Goal: Task Accomplishment & Management: Manage account settings

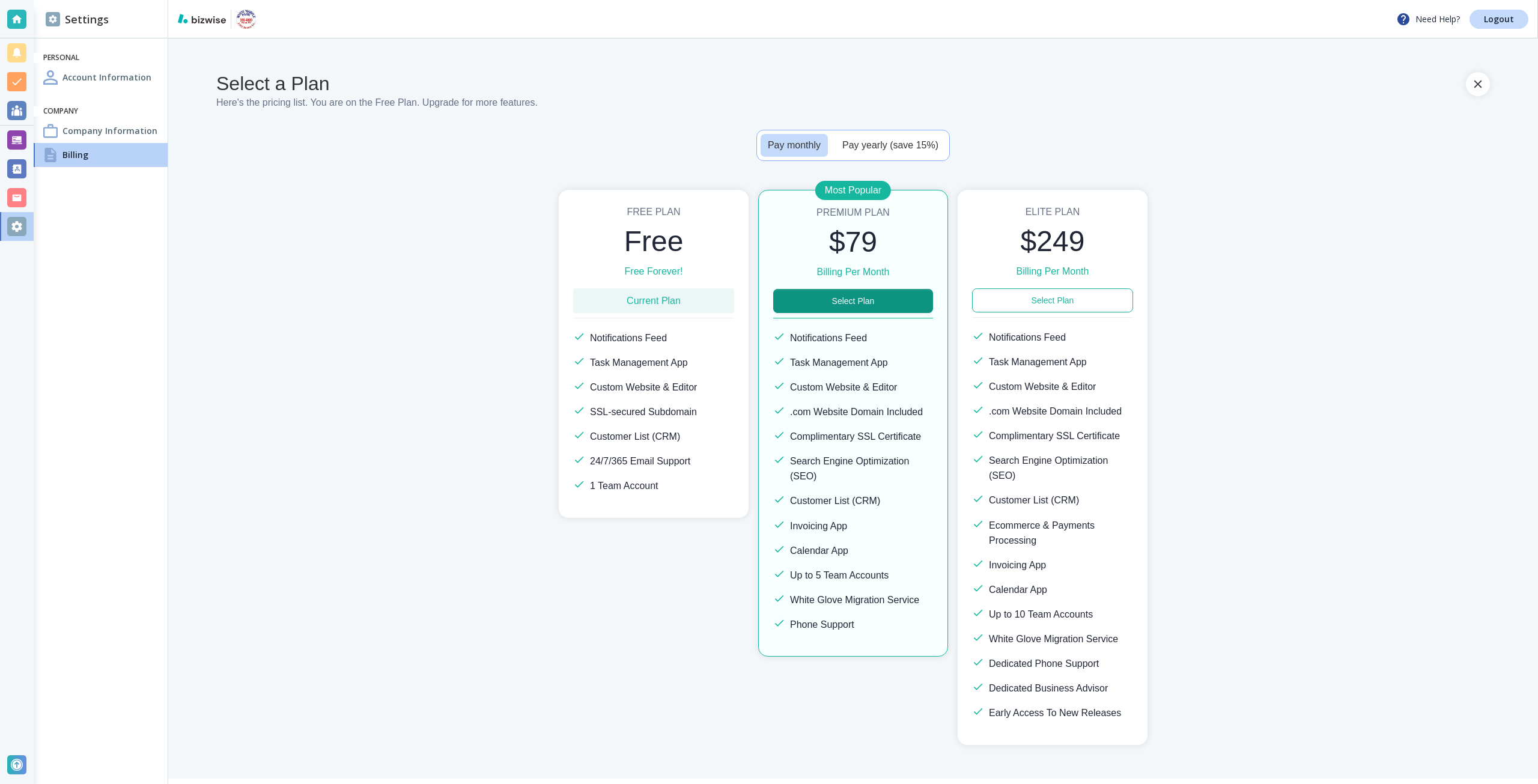
click at [830, 313] on div "Most Popular Premium Plan $79 Billing Per Month Select Plan Notifications Feed …" at bounding box center [853, 422] width 190 height 466
click at [829, 304] on button "Select Plan" at bounding box center [853, 301] width 160 height 24
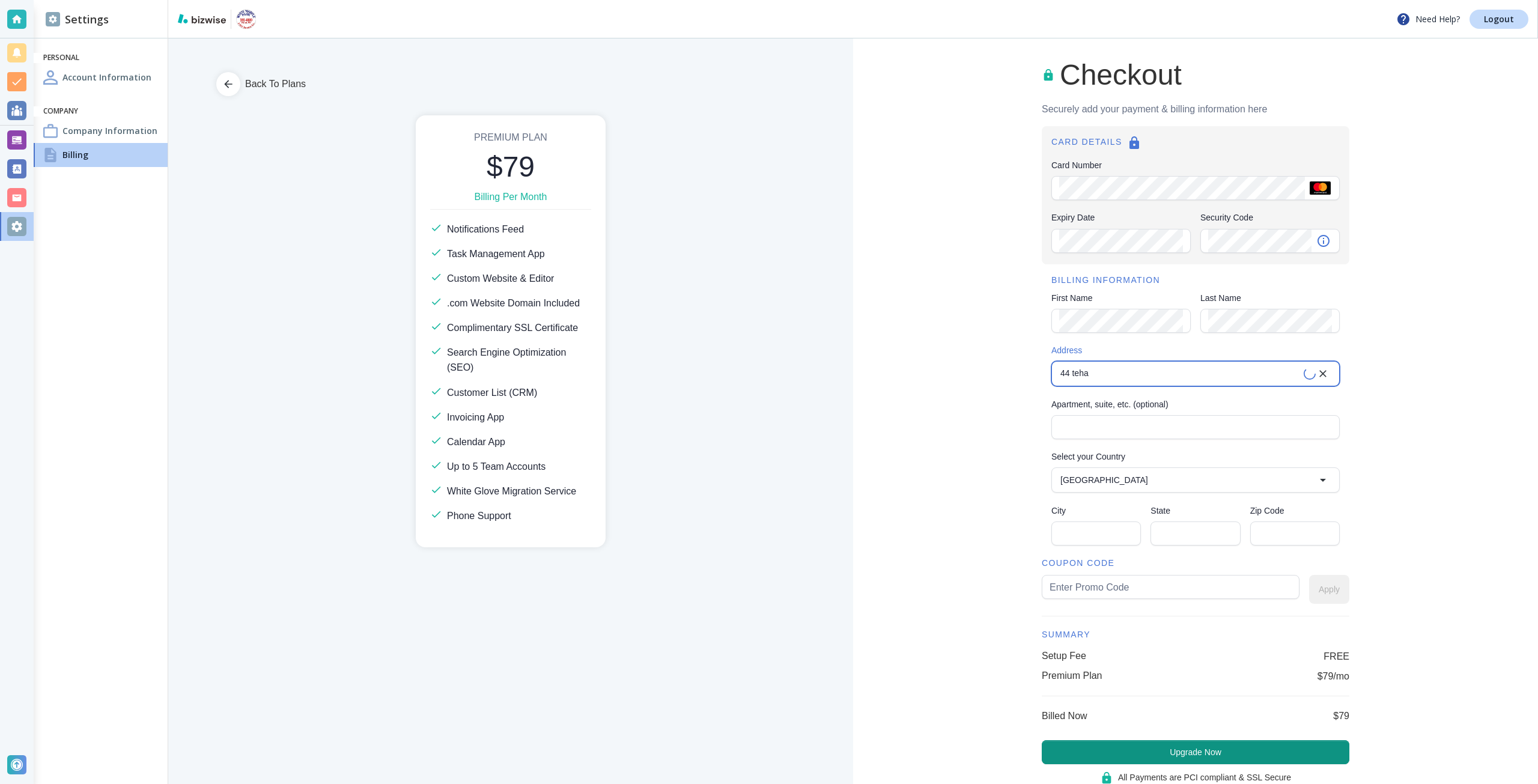
type input "[STREET_ADDRESS]"
type input "[GEOGRAPHIC_DATA]"
type input "CA"
type input "94105"
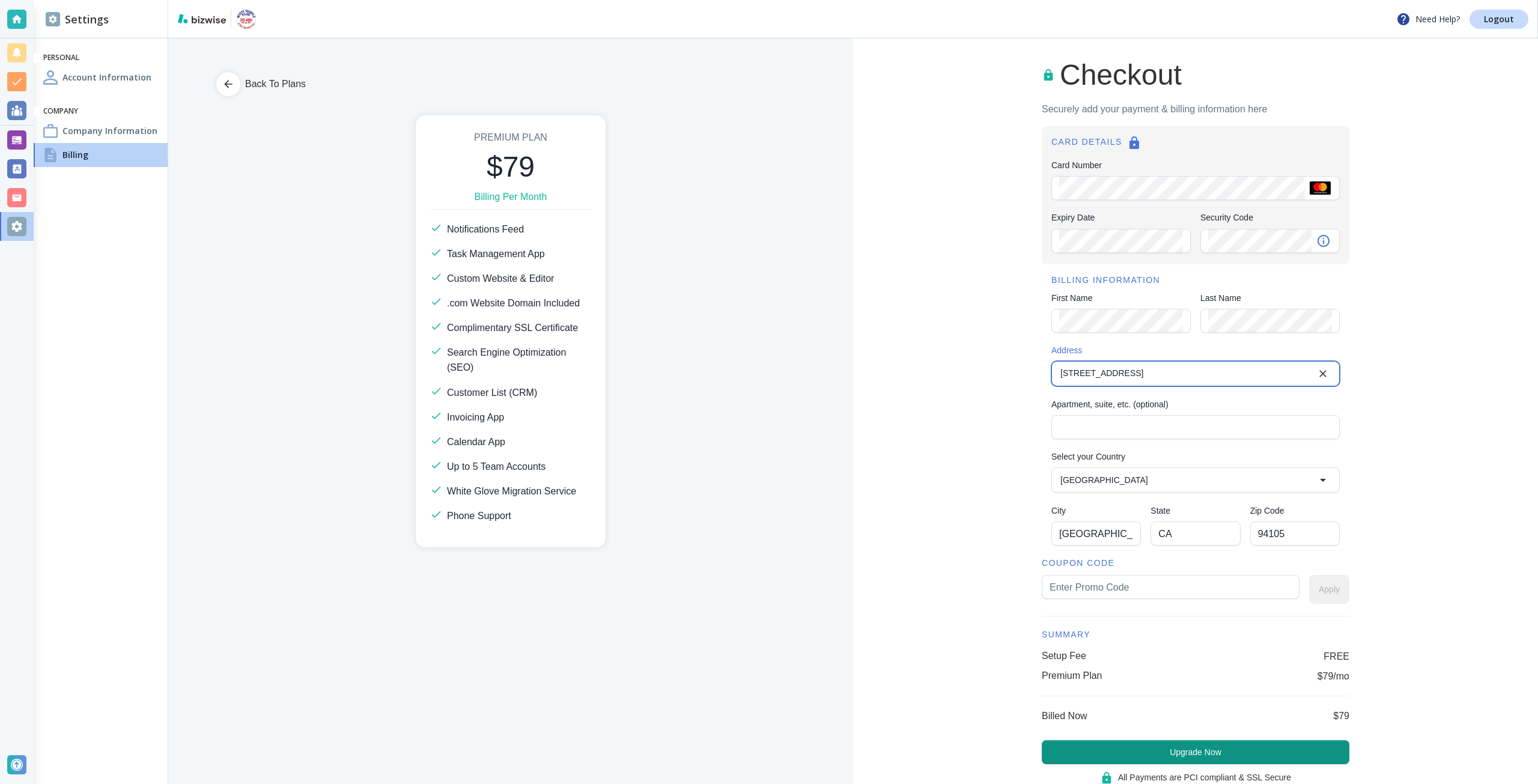
type input "[STREET_ADDRESS]"
type input "white60"
click at [1310, 596] on button "Apply" at bounding box center [1329, 588] width 41 height 29
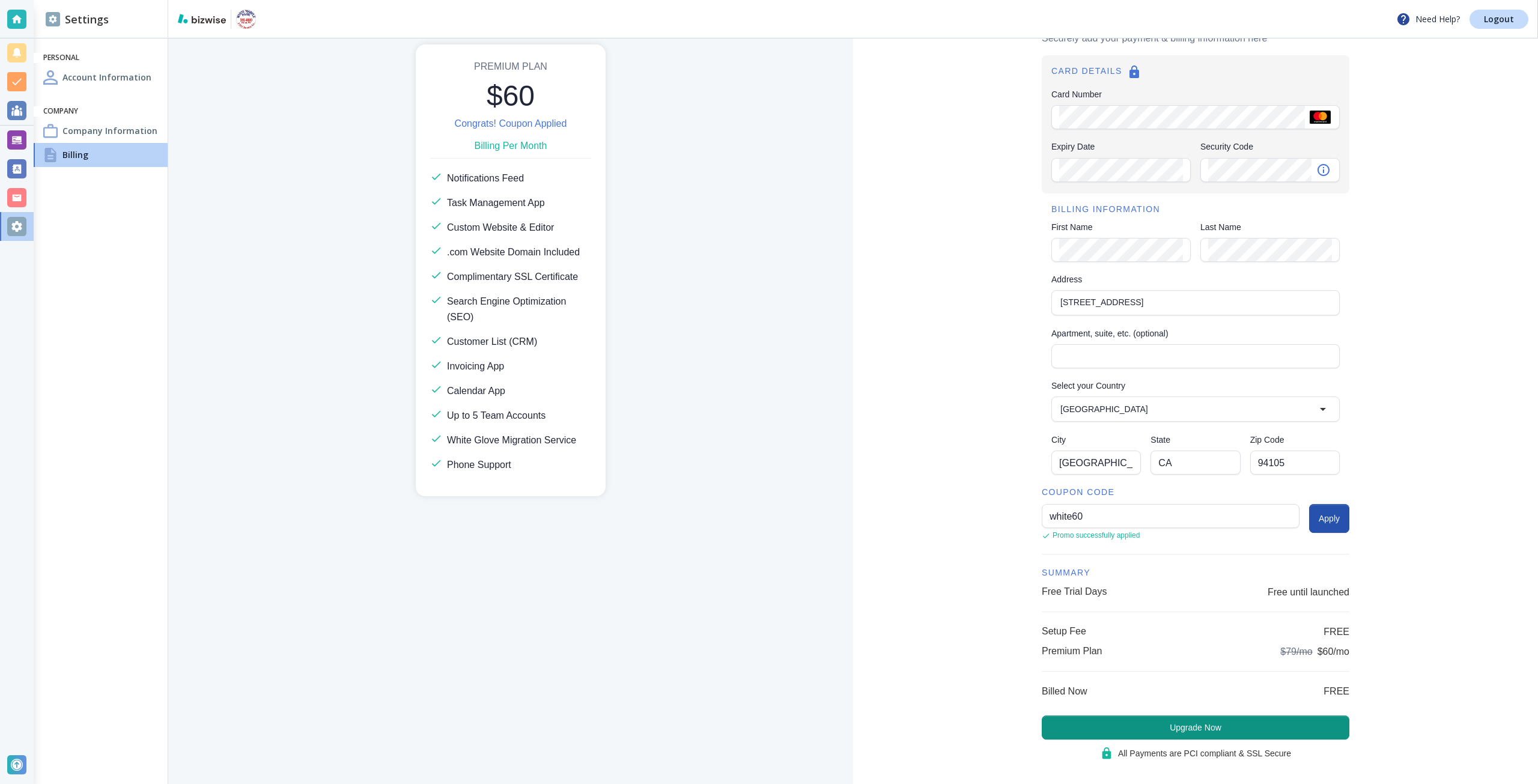
scroll to position [85, 0]
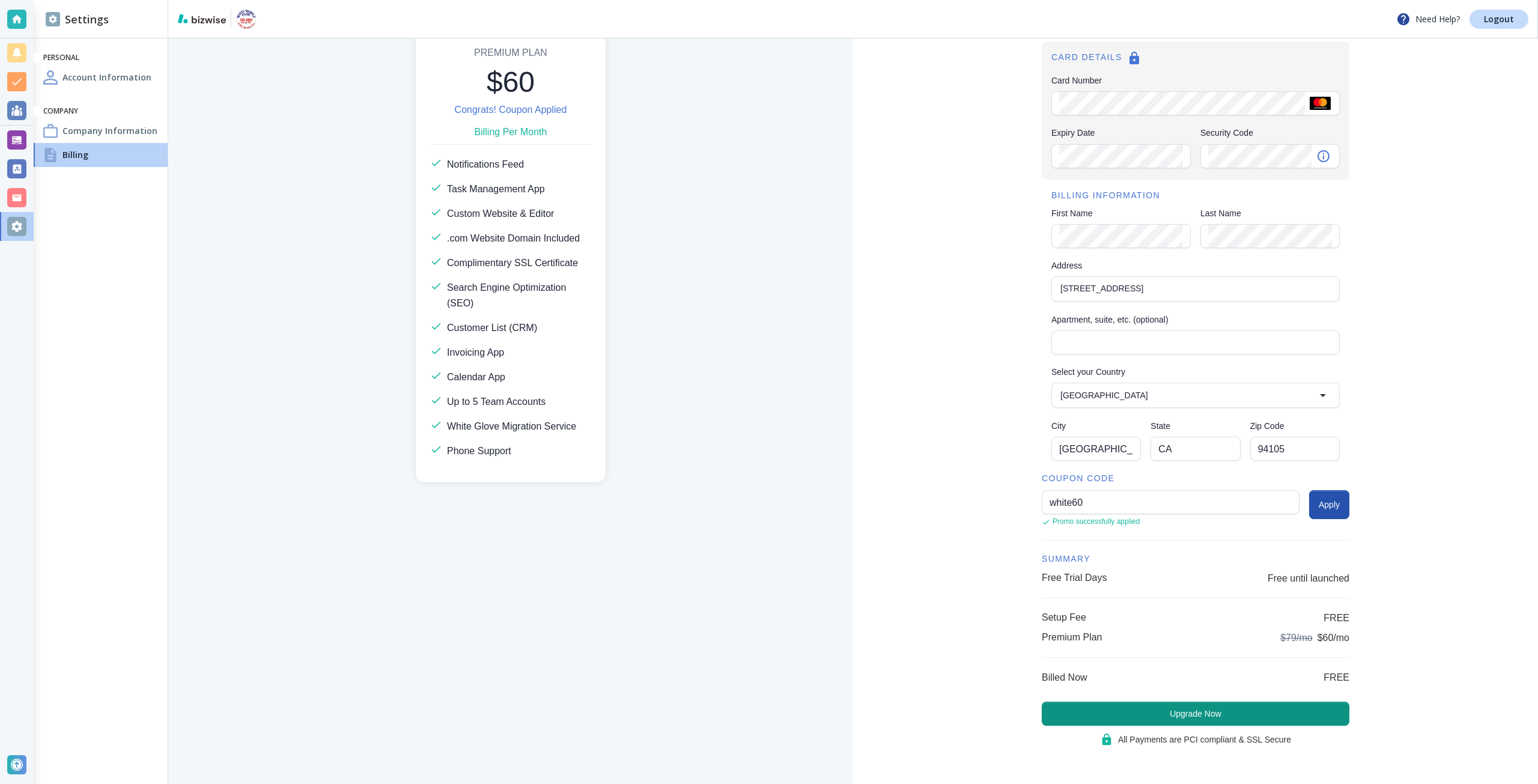
click at [1195, 723] on button "Upgrade Now" at bounding box center [1195, 714] width 307 height 24
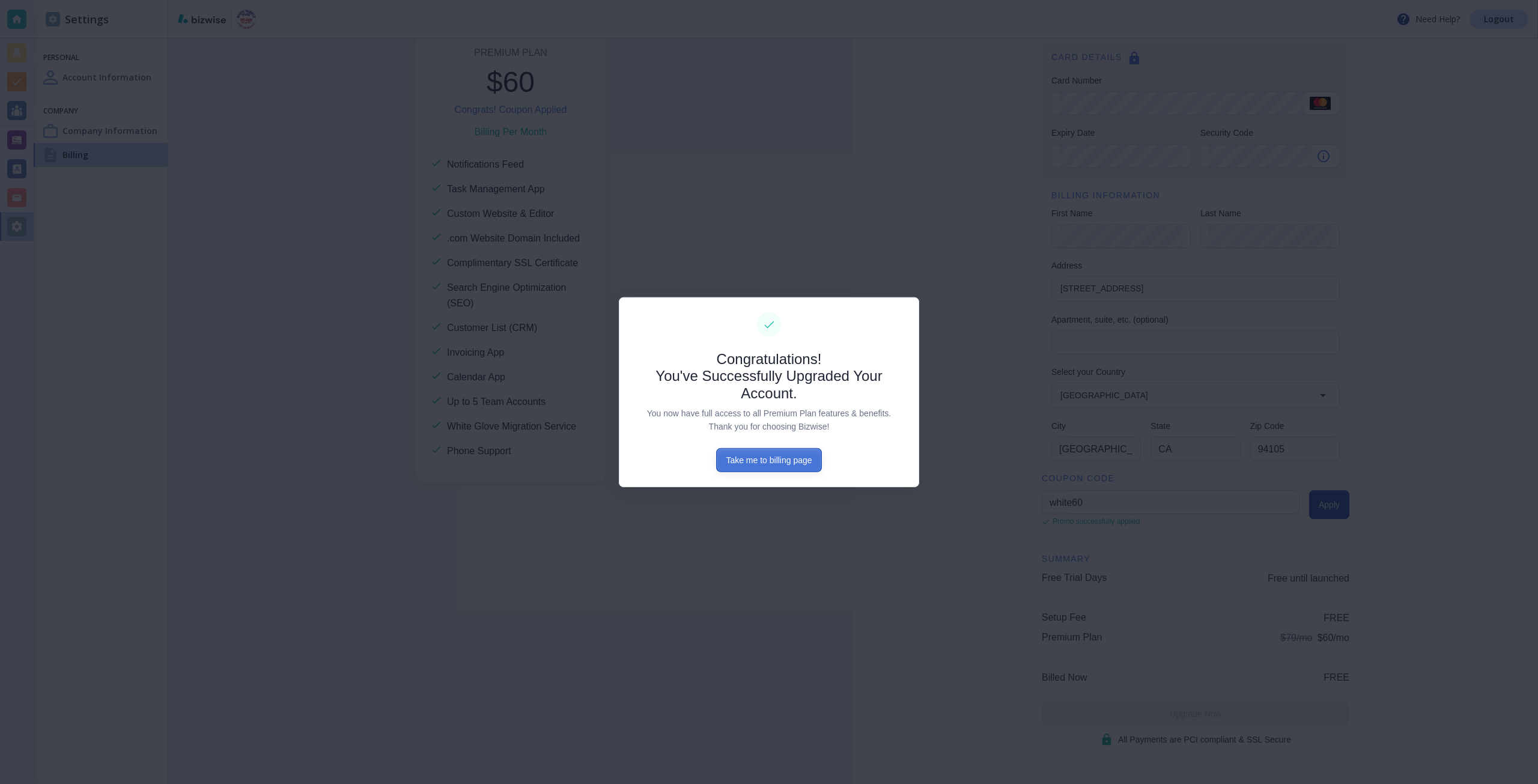
click at [722, 466] on button "Take me to billing page" at bounding box center [769, 460] width 105 height 24
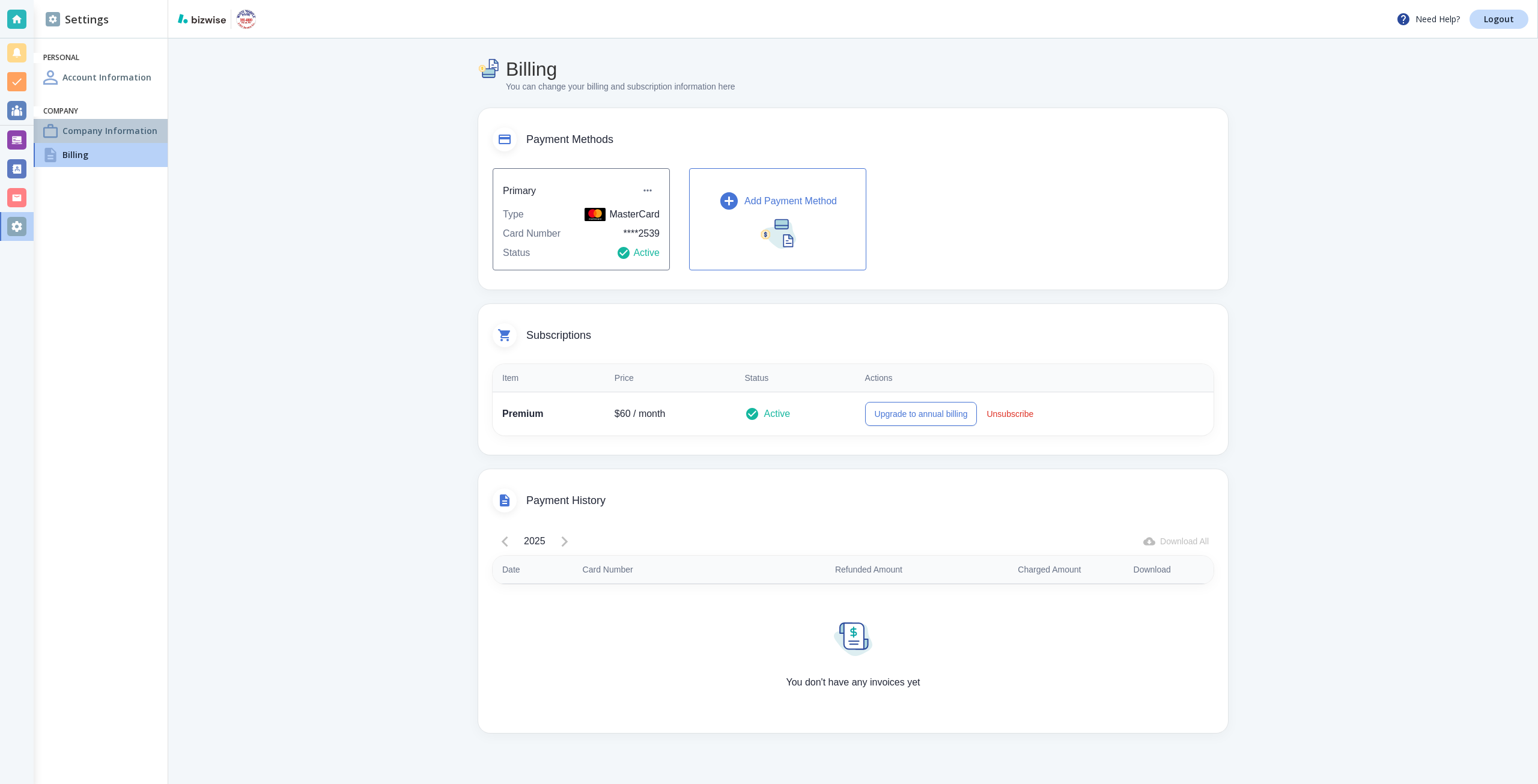
click at [129, 133] on h4 "Company Information" at bounding box center [110, 131] width 95 height 13
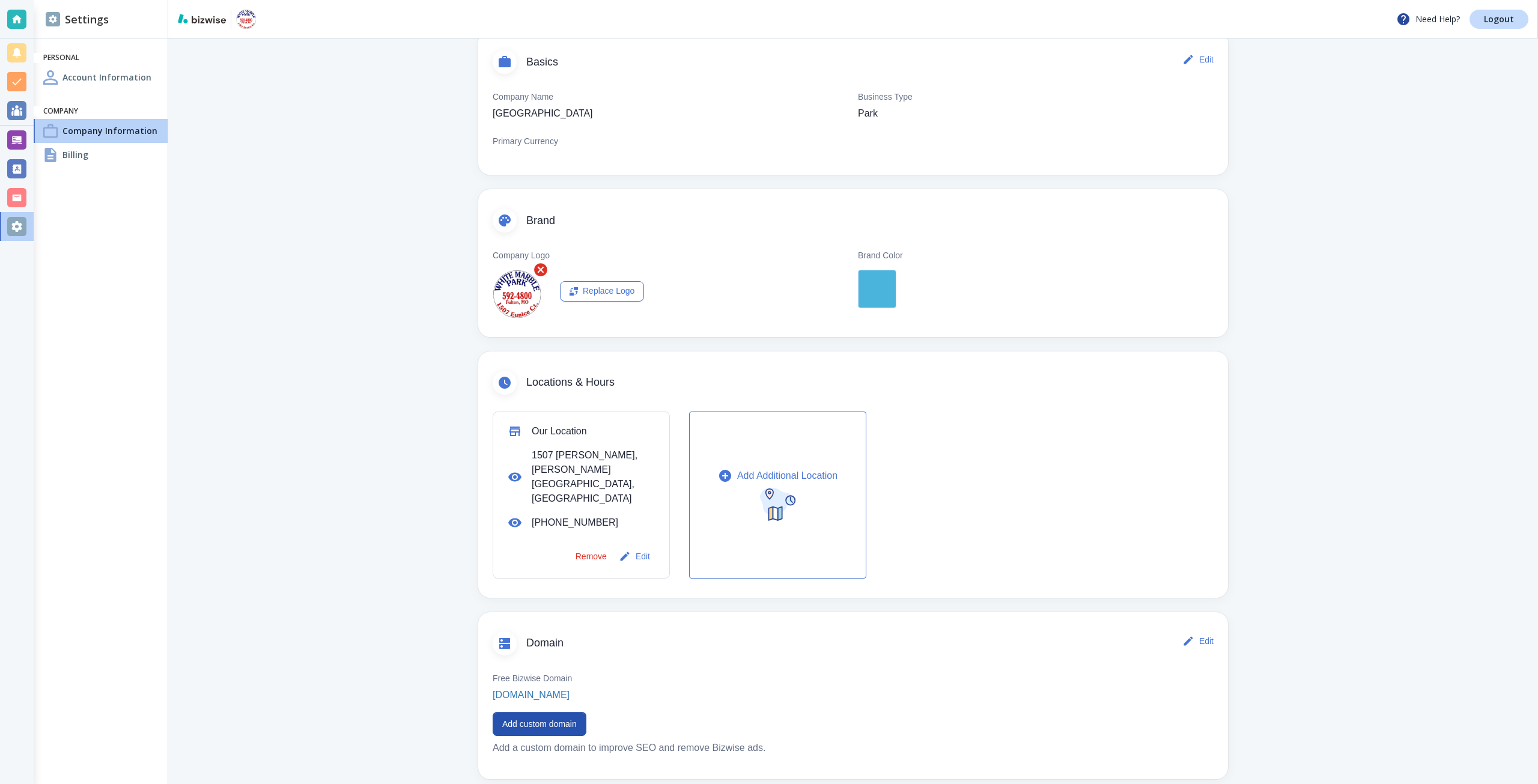
scroll to position [237, 0]
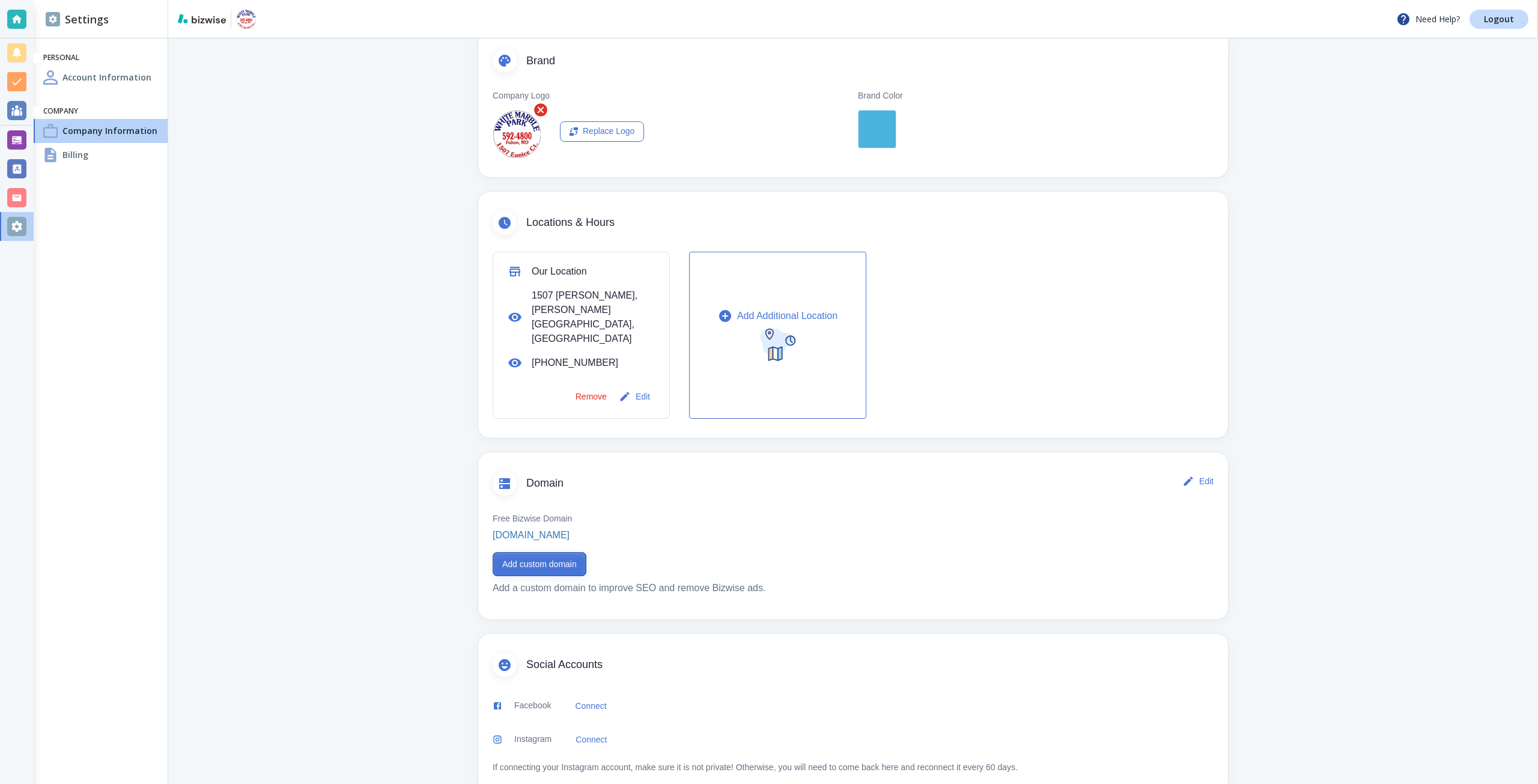
click at [569, 552] on button "Add custom domain" at bounding box center [539, 564] width 93 height 24
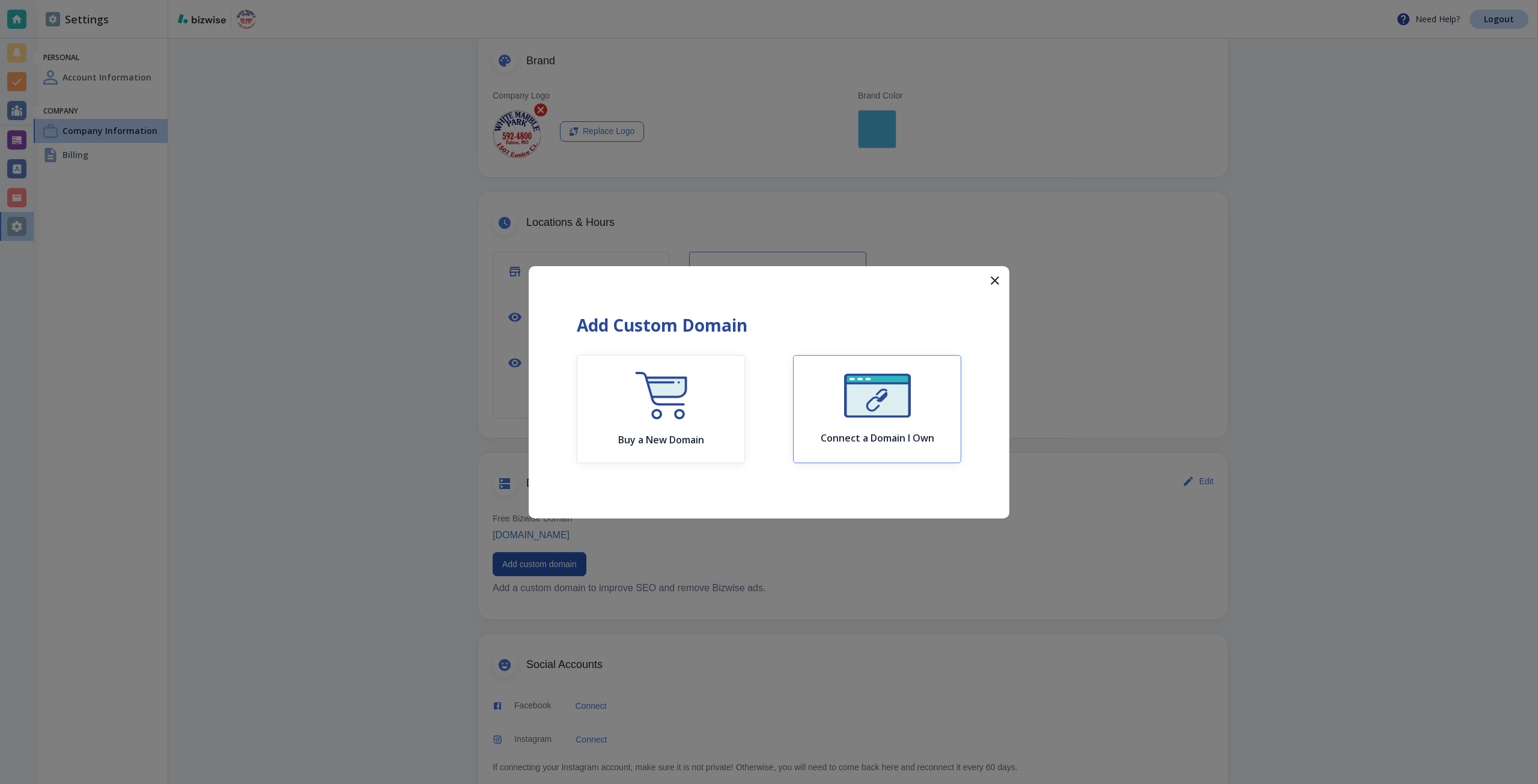
click at [859, 409] on img "button" at bounding box center [877, 395] width 67 height 44
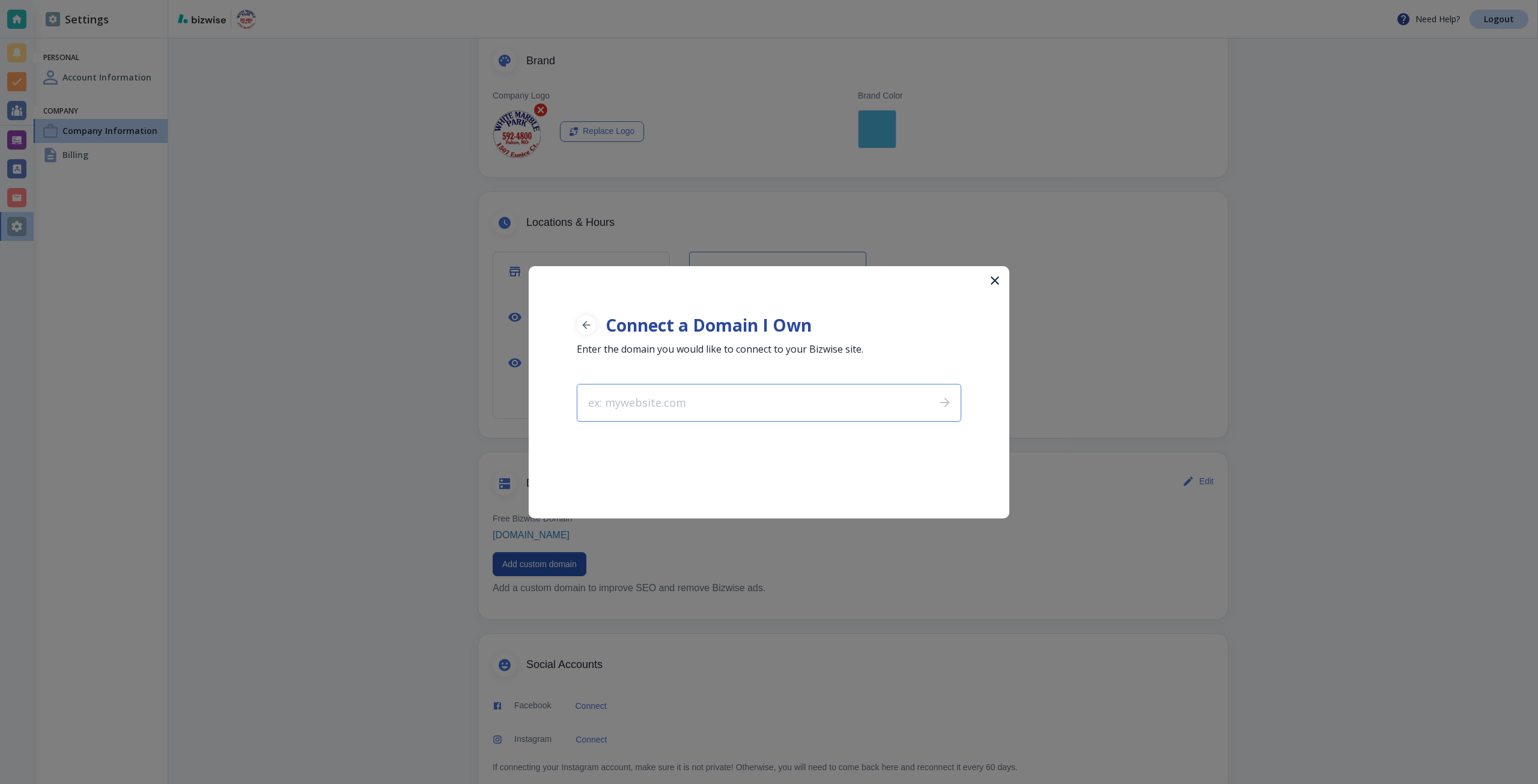
type input "[DOMAIN_NAME]"
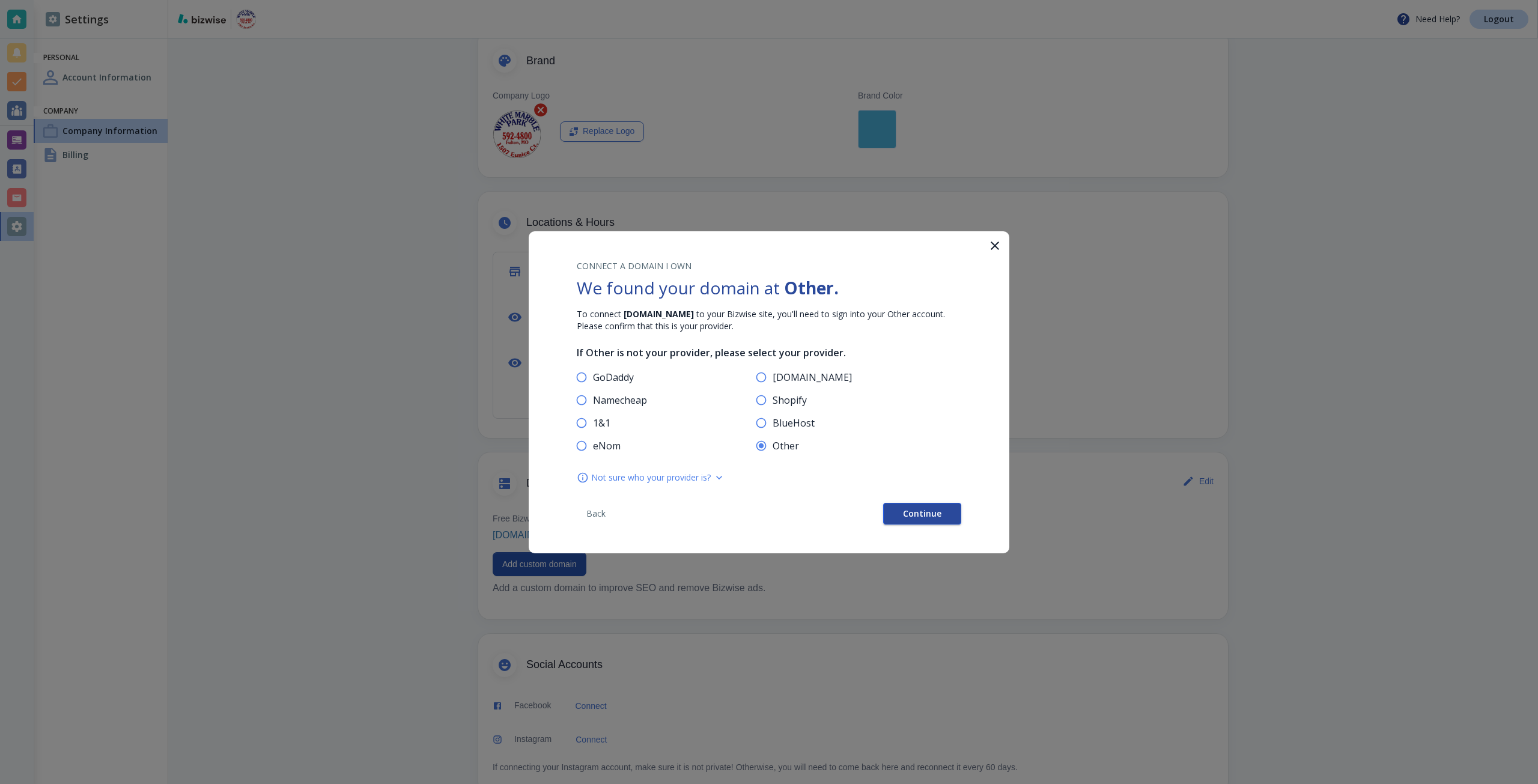
click at [903, 508] on button "Continue" at bounding box center [923, 513] width 78 height 22
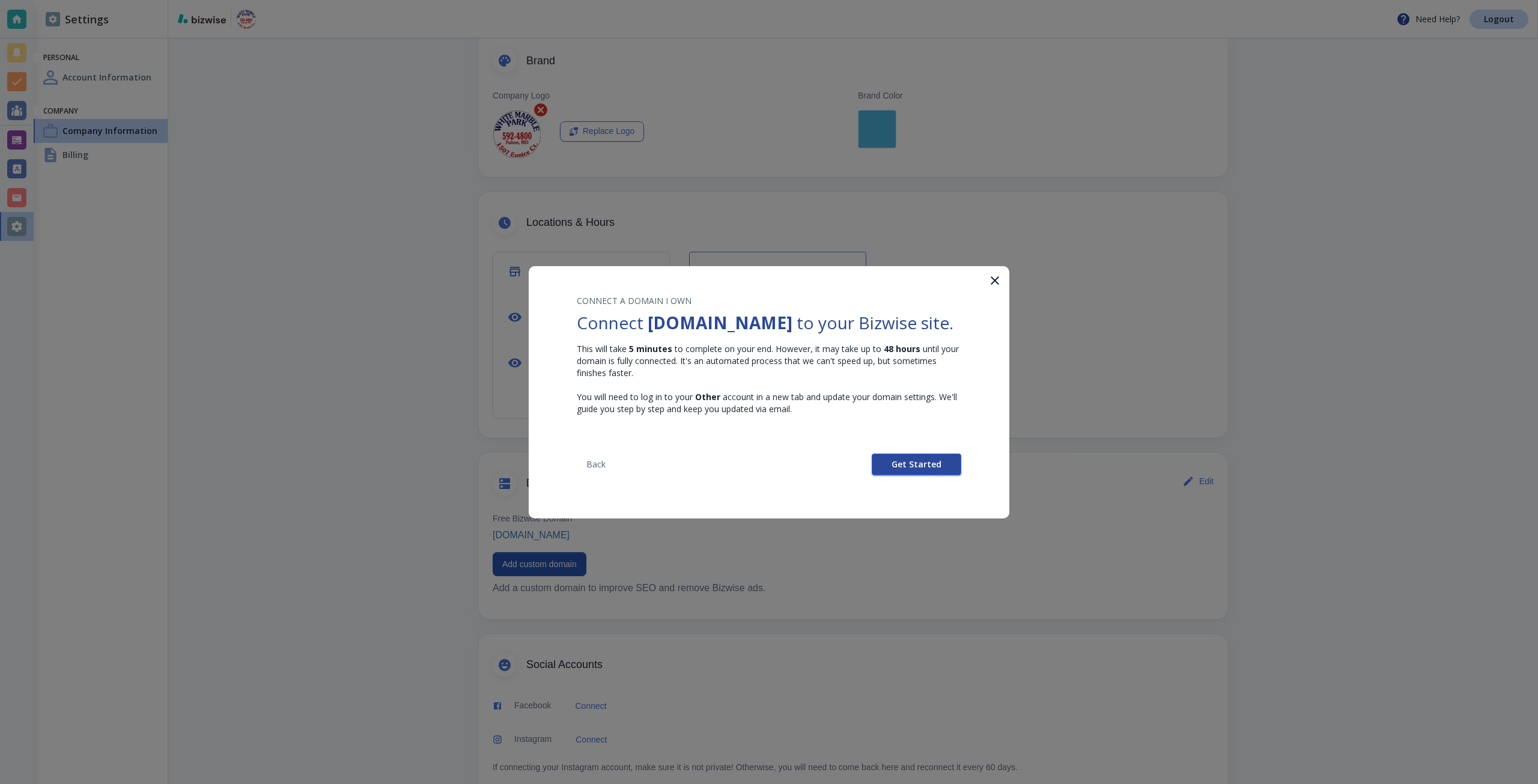
click at [895, 469] on span "Get Started" at bounding box center [917, 465] width 50 height 9
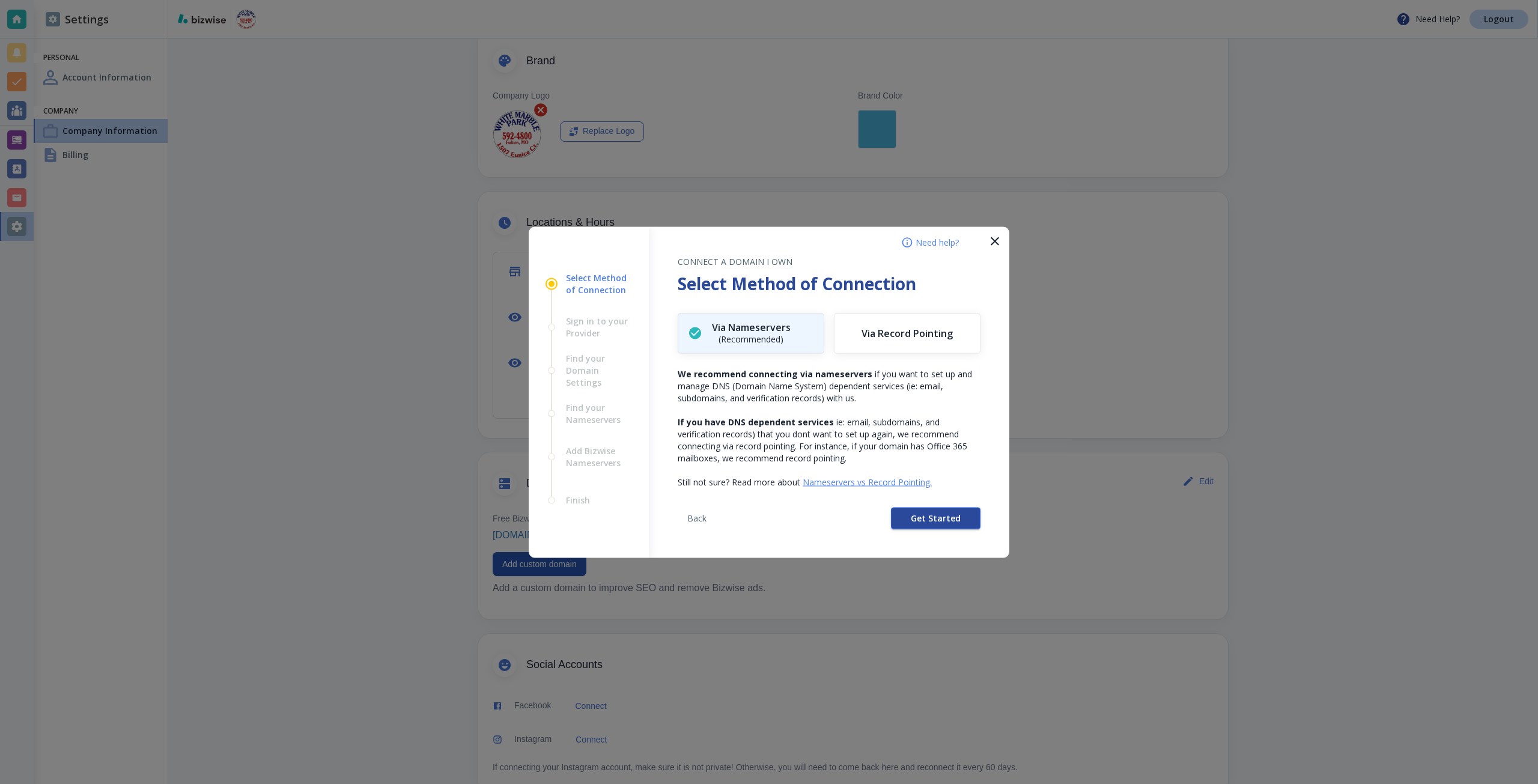
click at [904, 516] on button "Get Started" at bounding box center [936, 517] width 89 height 22
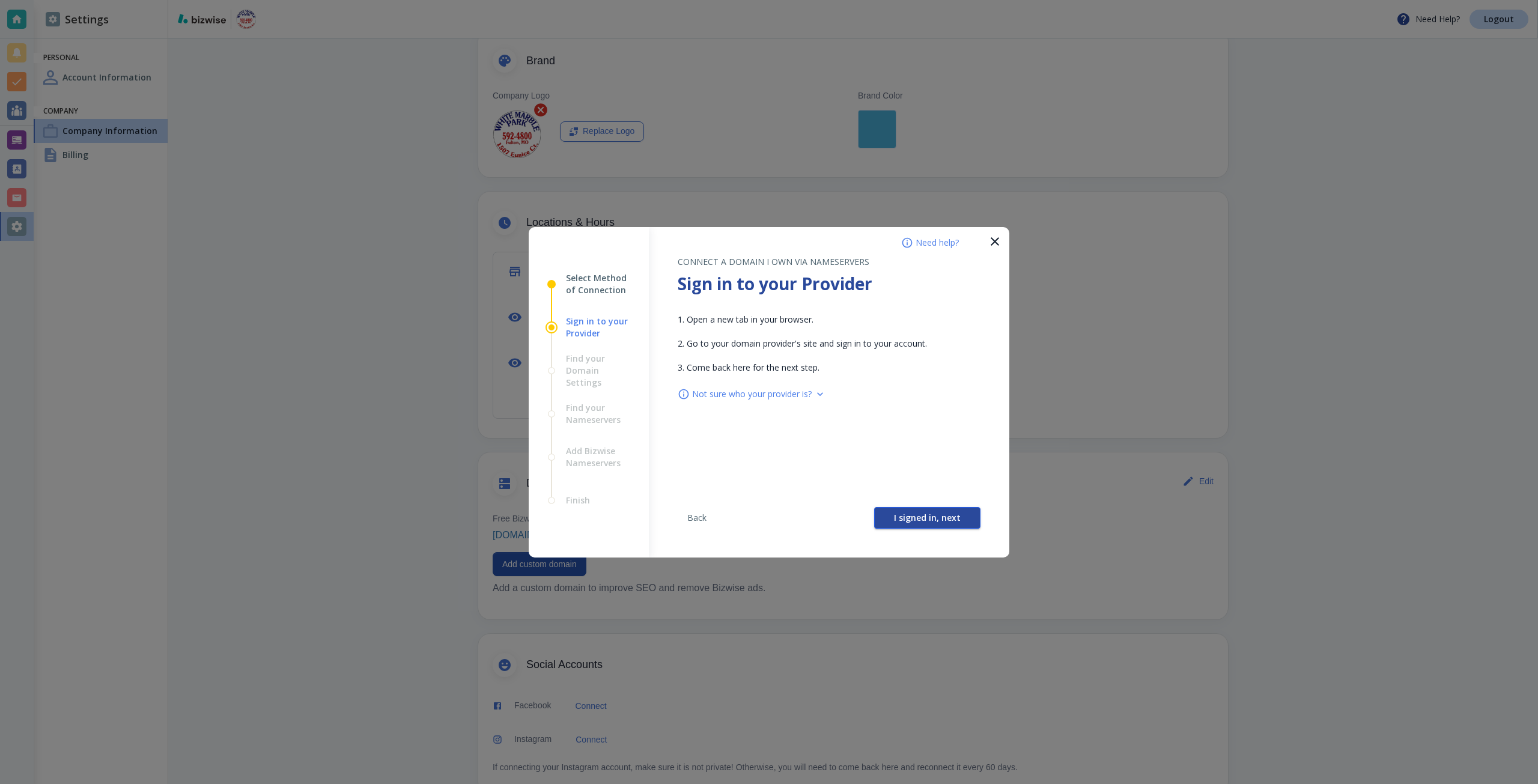
click at [904, 516] on span "I signed in, next" at bounding box center [927, 518] width 67 height 9
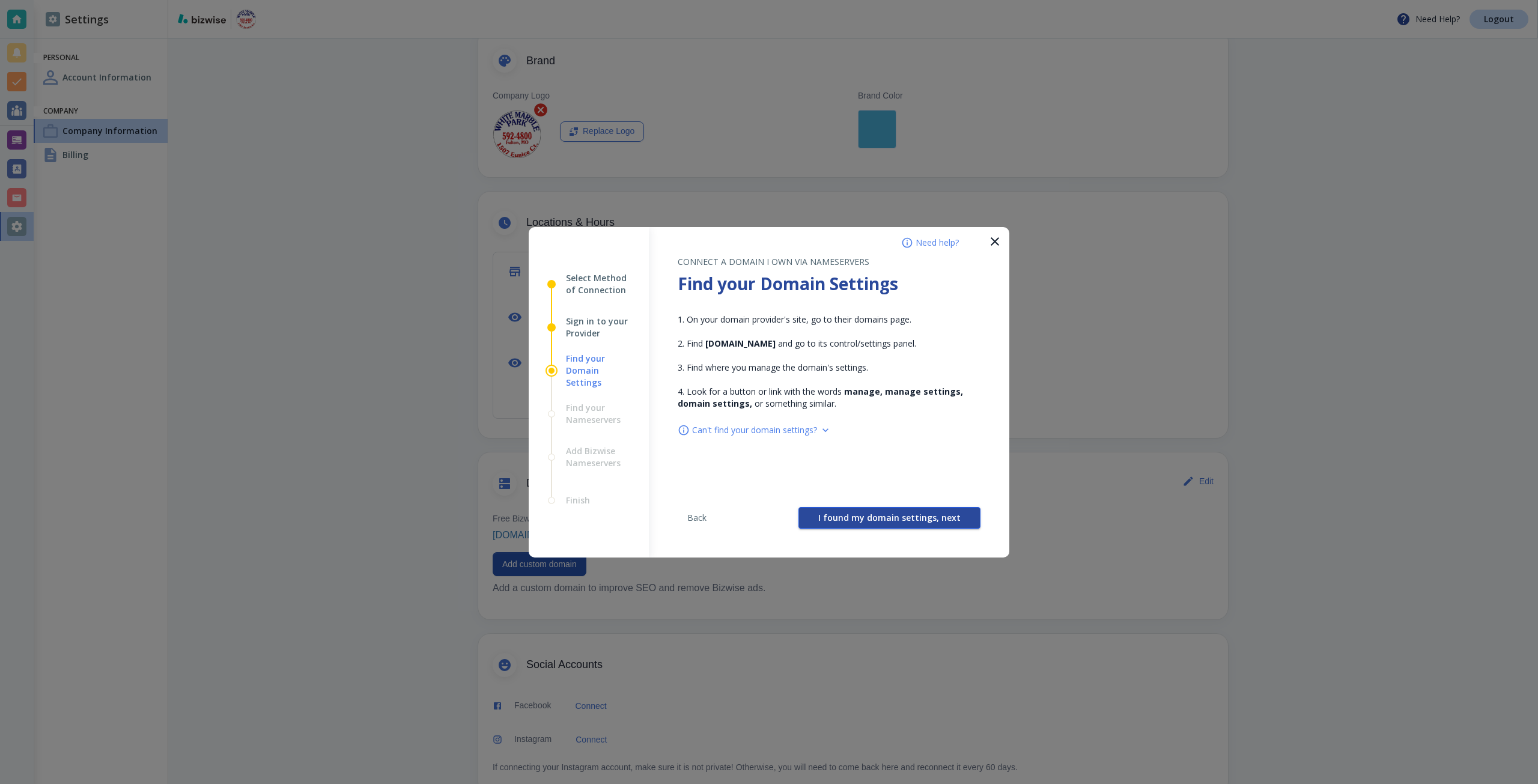
click at [902, 514] on span "I found my domain settings, next" at bounding box center [890, 518] width 143 height 9
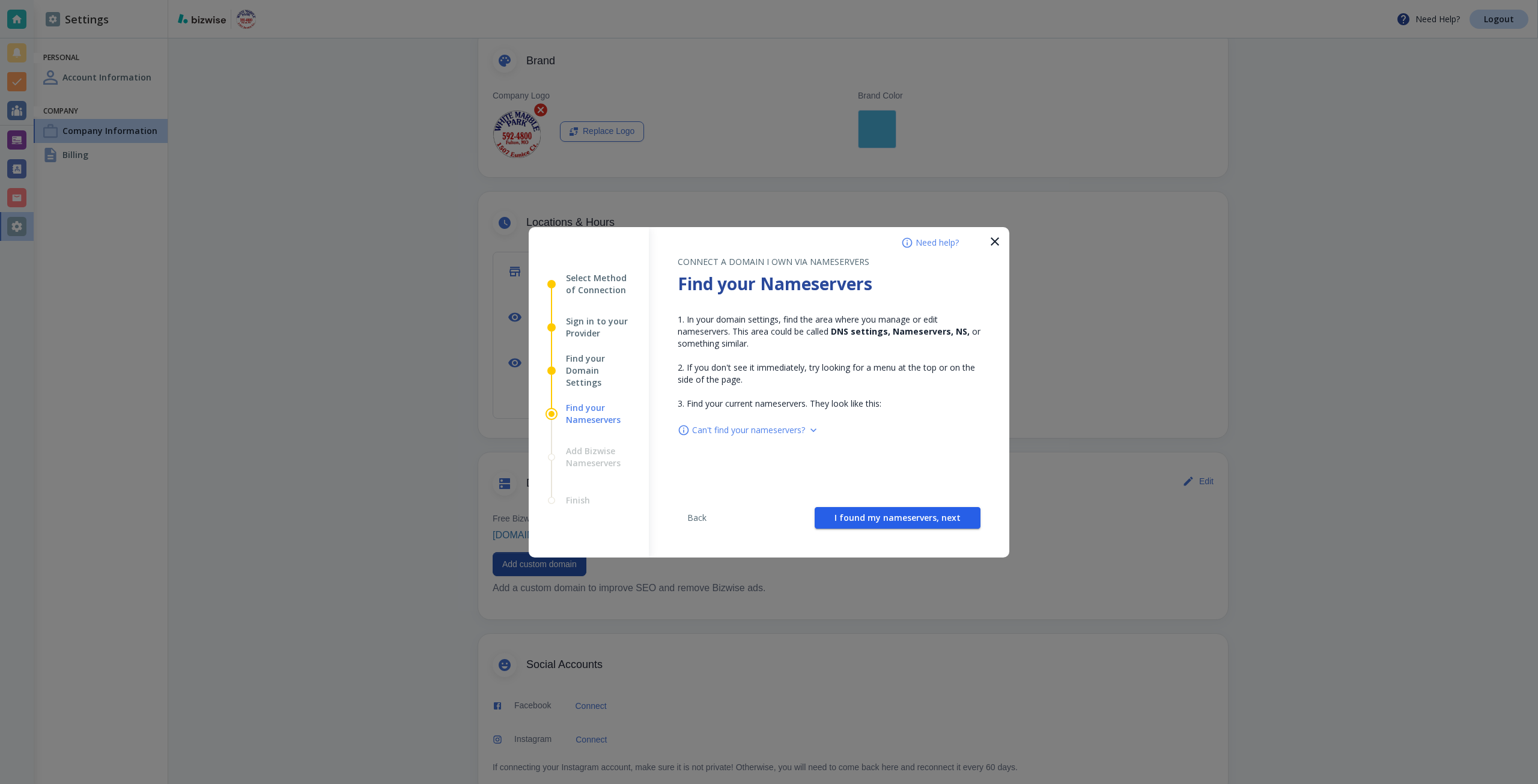
click at [902, 514] on span "I found my nameservers, next" at bounding box center [898, 518] width 126 height 9
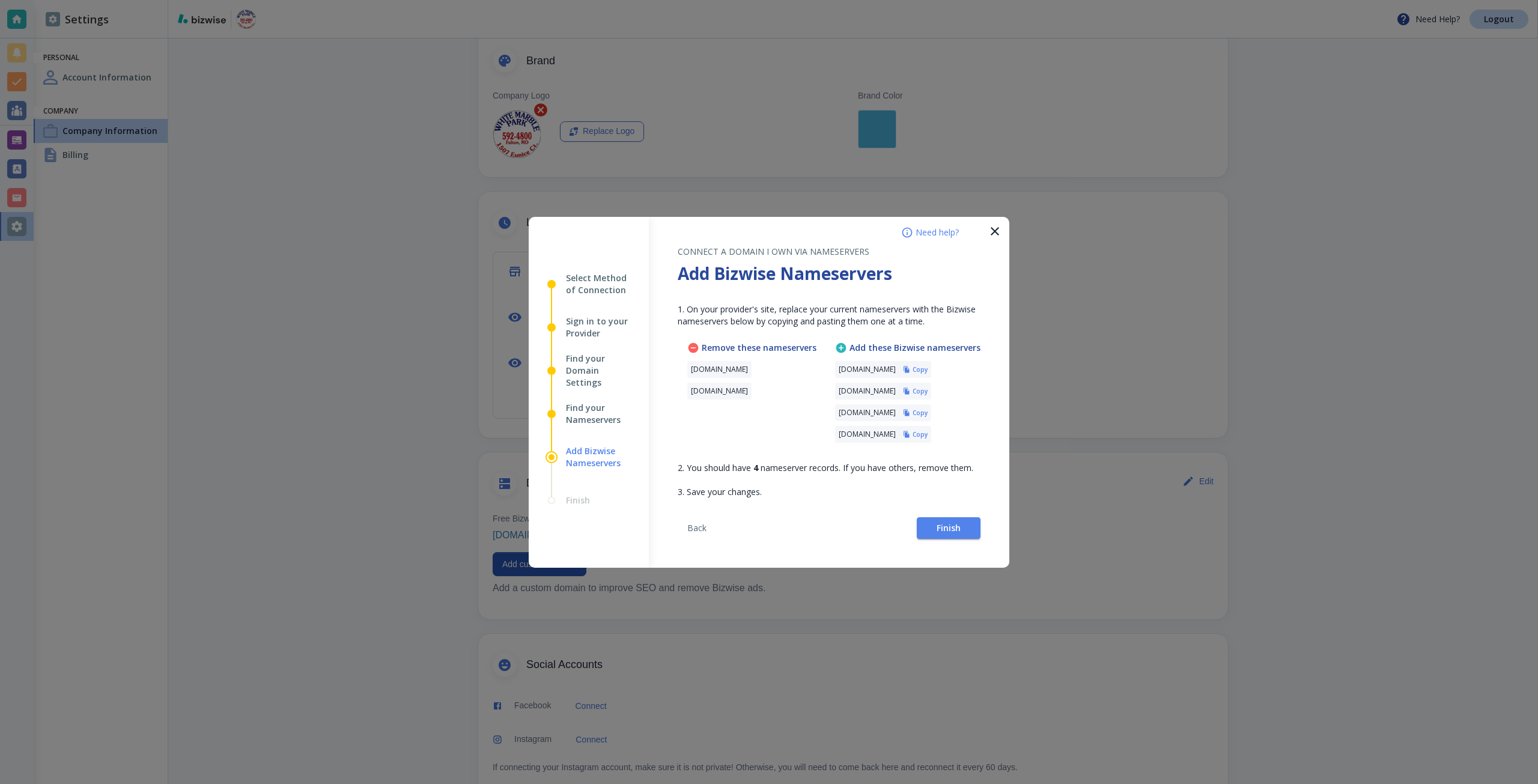
click at [928, 370] on h6 "Copy" at bounding box center [920, 370] width 15 height 9
click at [968, 531] on button "Finish" at bounding box center [949, 528] width 64 height 22
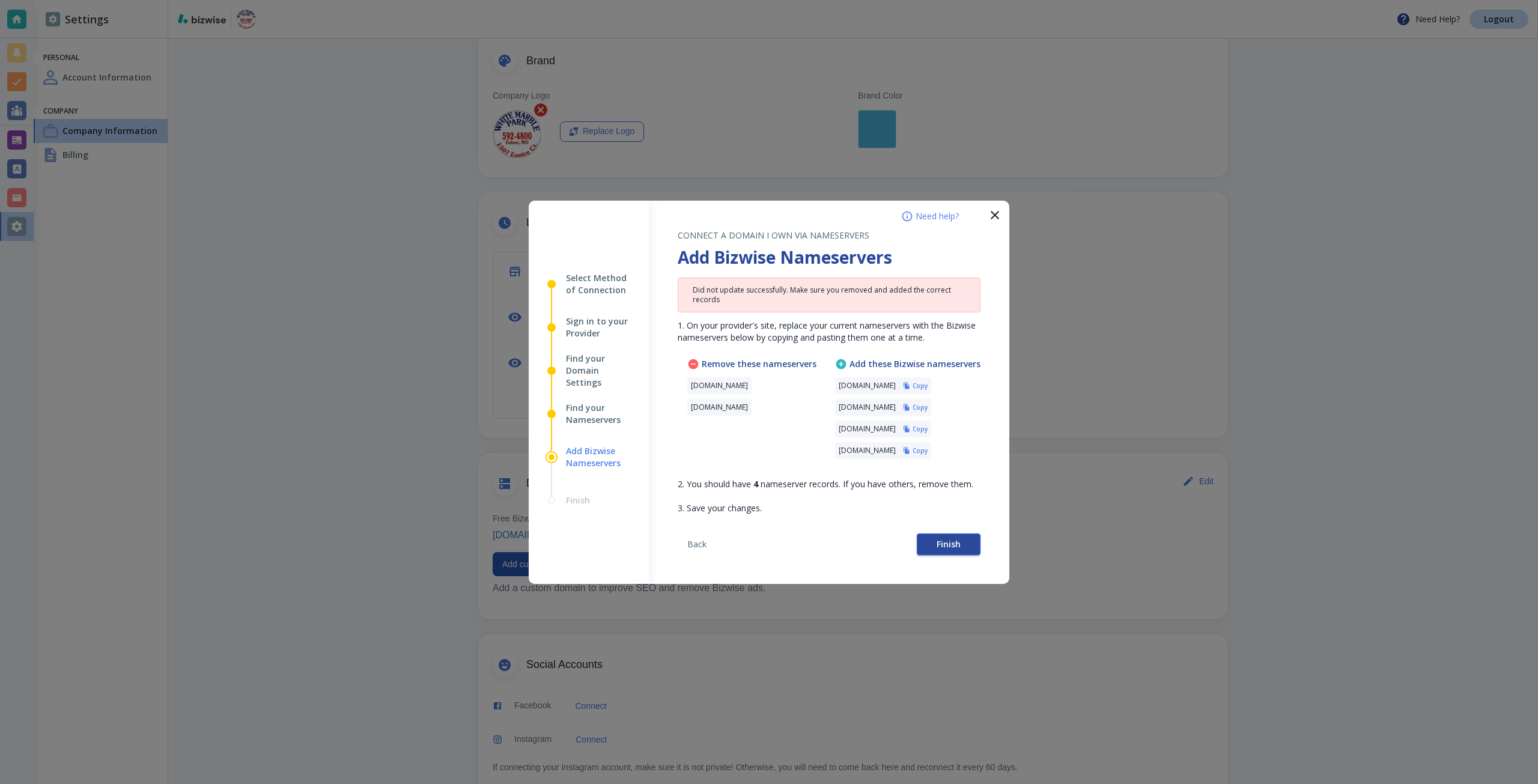
click at [966, 537] on button "Finish" at bounding box center [949, 544] width 64 height 22
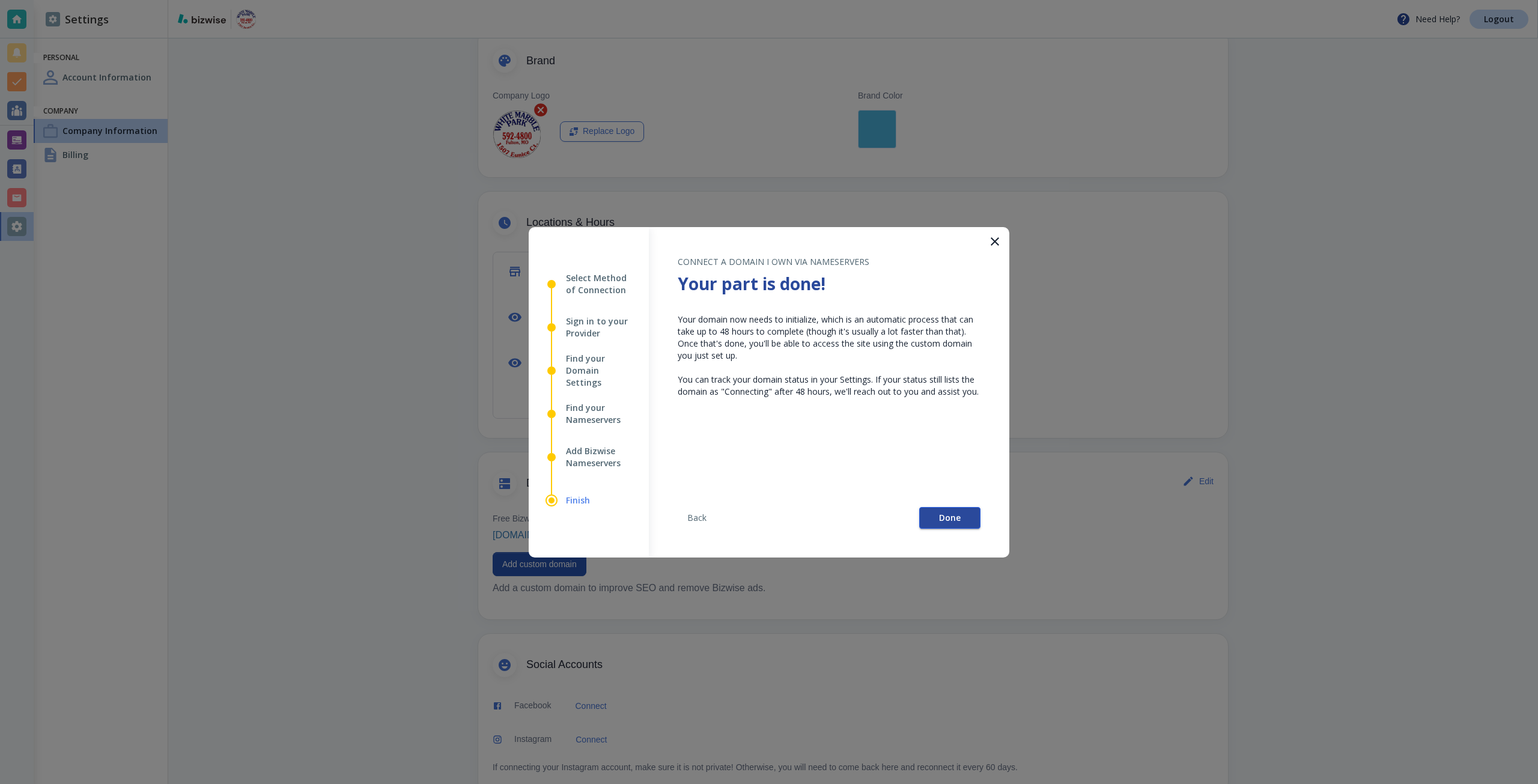
click at [958, 520] on span "Done" at bounding box center [949, 518] width 22 height 9
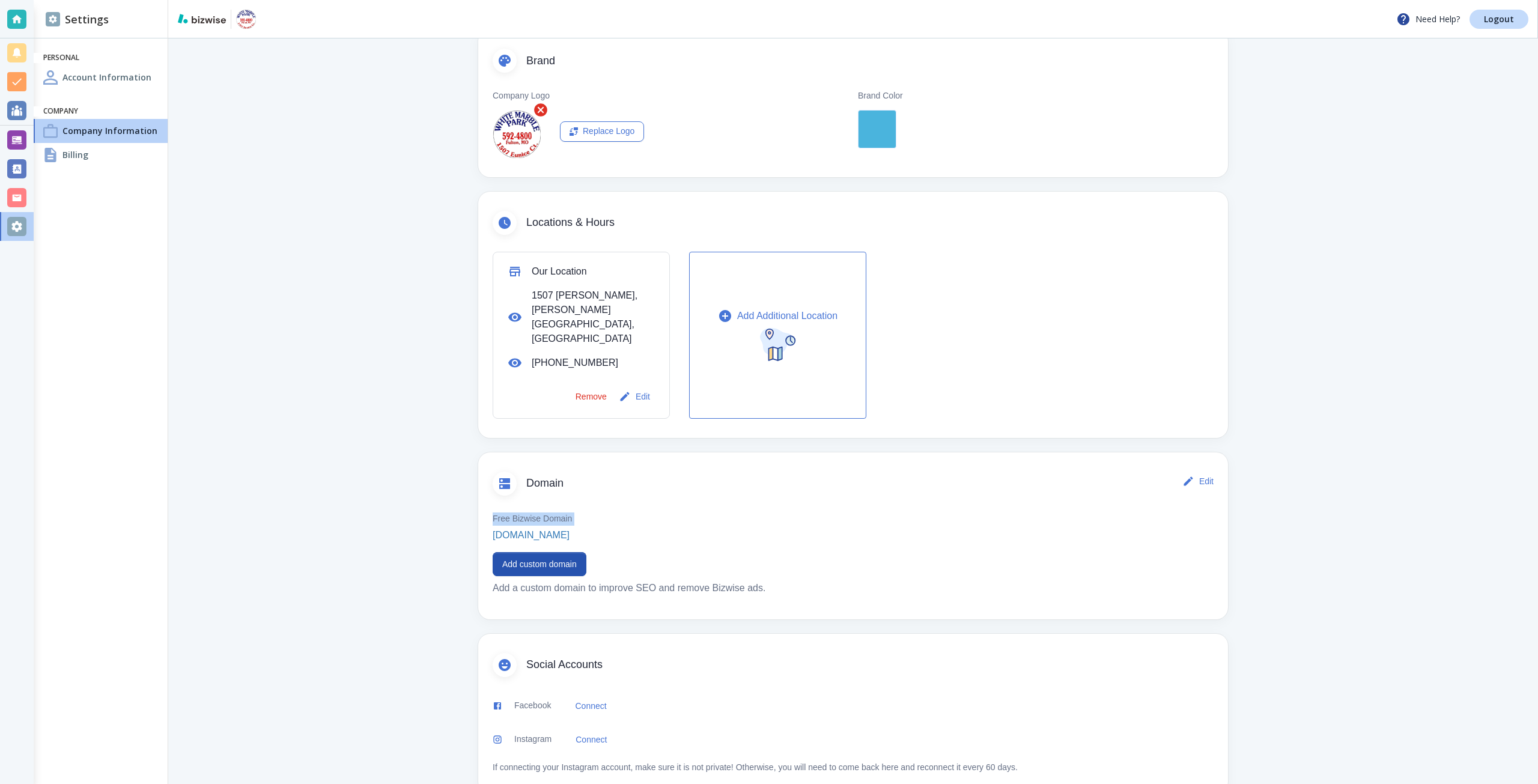
click at [261, 498] on main "Company Information You can change your company information here Basics Edit Co…" at bounding box center [853, 306] width 1370 height 1012
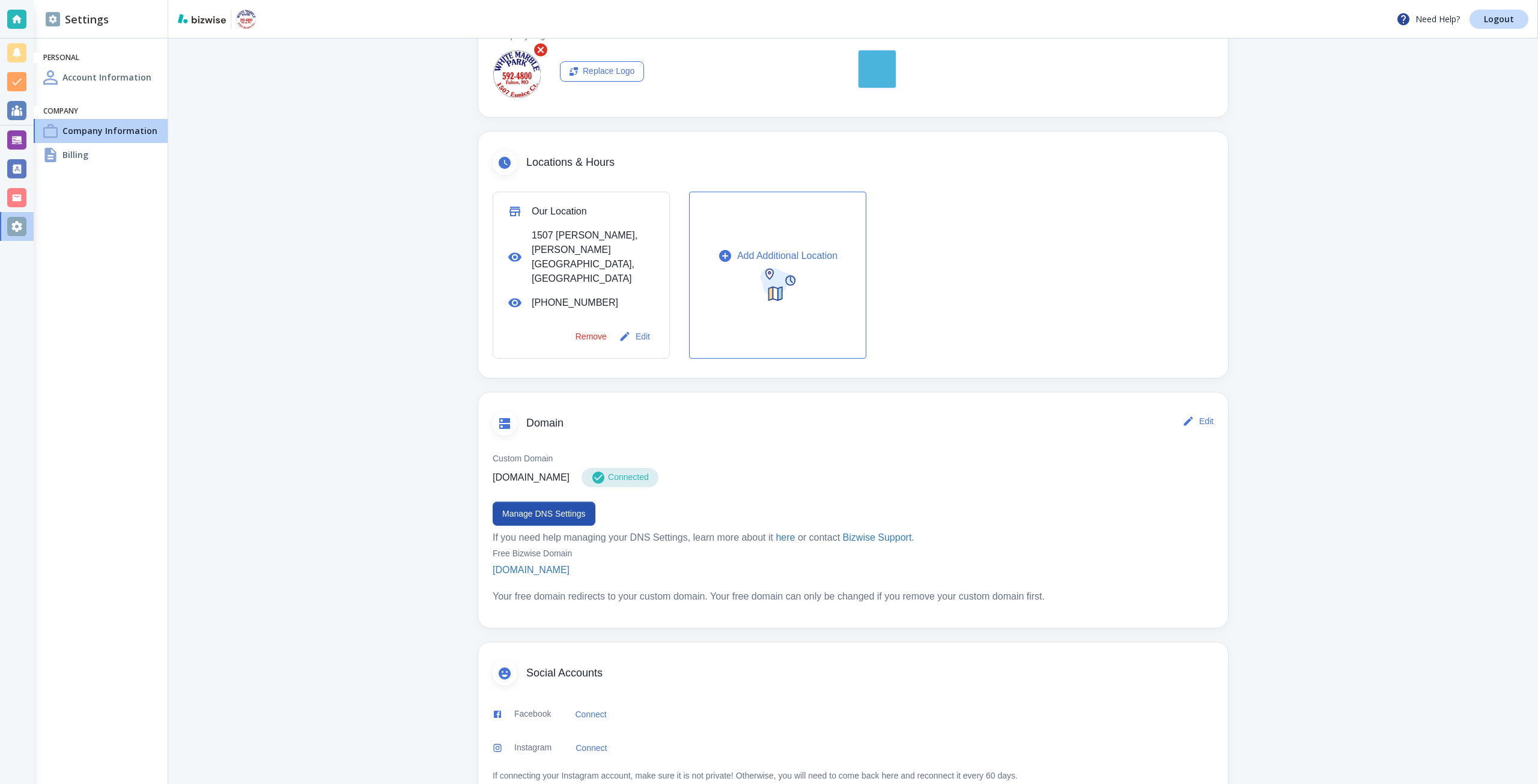
scroll to position [300, 0]
click at [551, 498] on button "Manage DNS Settings" at bounding box center [544, 511] width 103 height 24
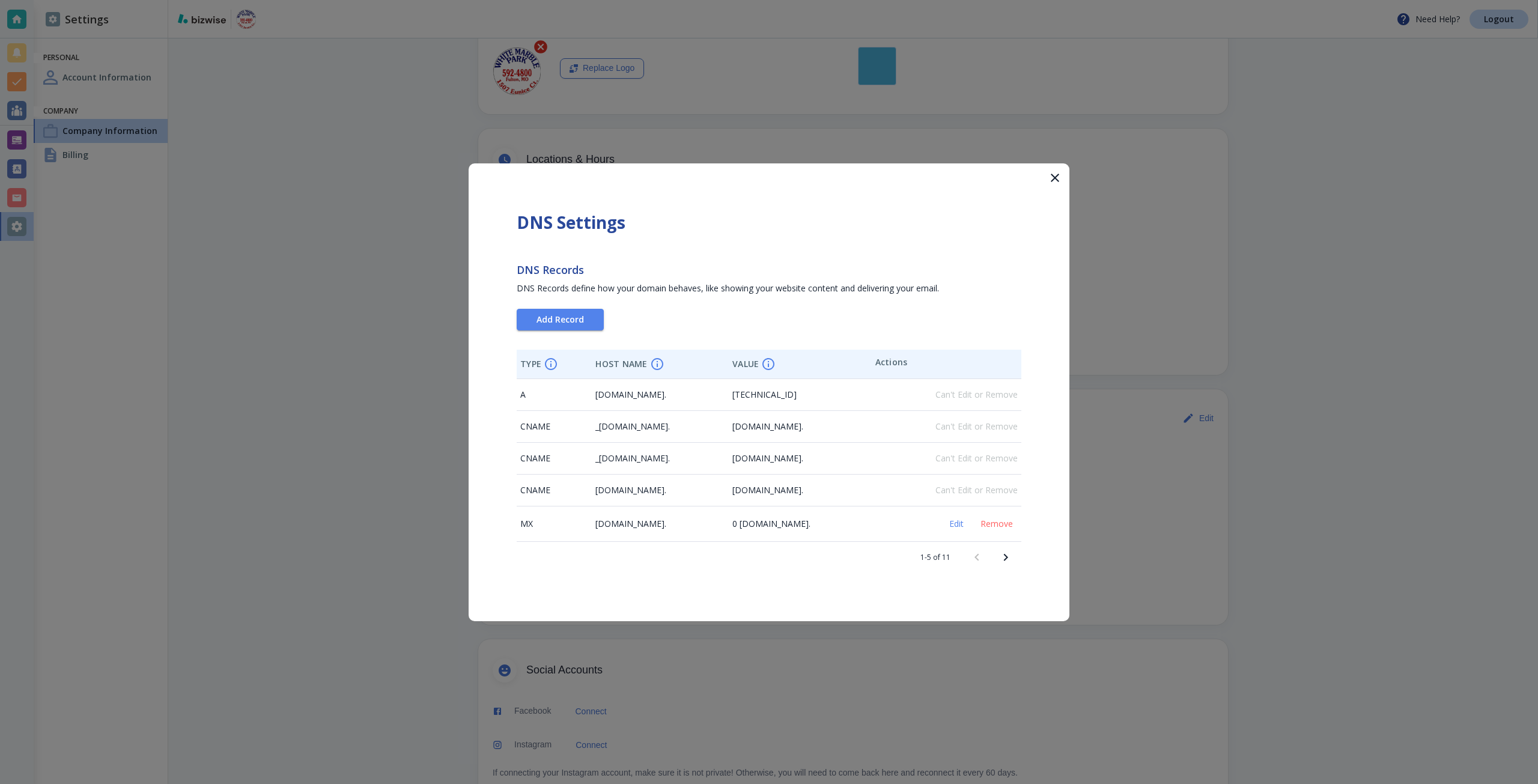
click at [567, 337] on div "DNS Settings DNS Records DNS Records define how your domain behaves, like showi…" at bounding box center [769, 392] width 601 height 458
click at [569, 331] on div "DNS Settings DNS Records DNS Records define how your domain behaves, like showi…" at bounding box center [769, 392] width 601 height 458
click at [563, 325] on button "Add Record" at bounding box center [560, 319] width 87 height 22
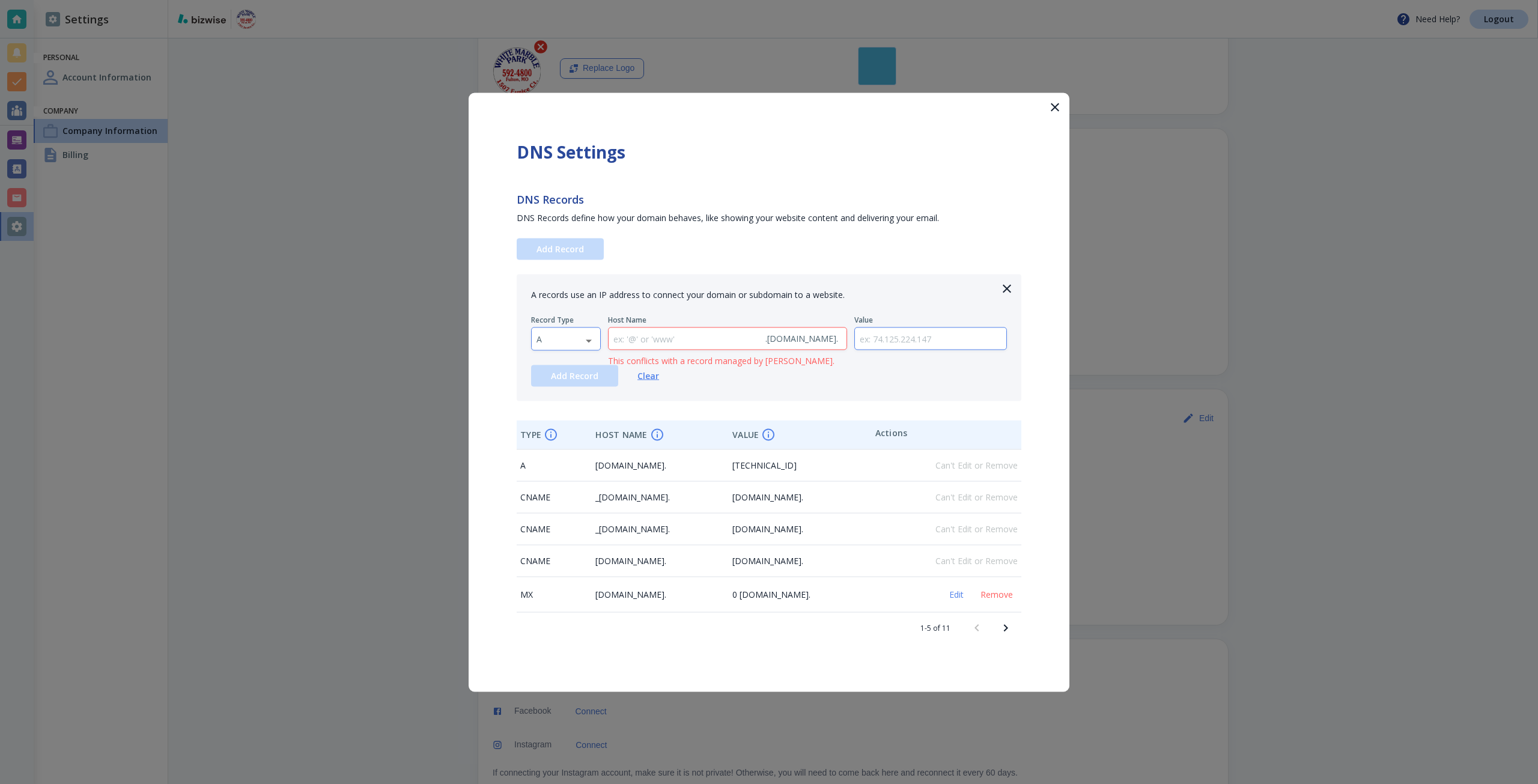
click at [563, 0] on body "Need Help? Logout Settings Personal Account Information Company Company Informa…" at bounding box center [769, 0] width 1538 height 0
click at [579, 404] on li "MX" at bounding box center [565, 396] width 68 height 19
click at [579, 402] on ul "A AAAA CNAME MX TXT SRV" at bounding box center [557, 366] width 52 height 70
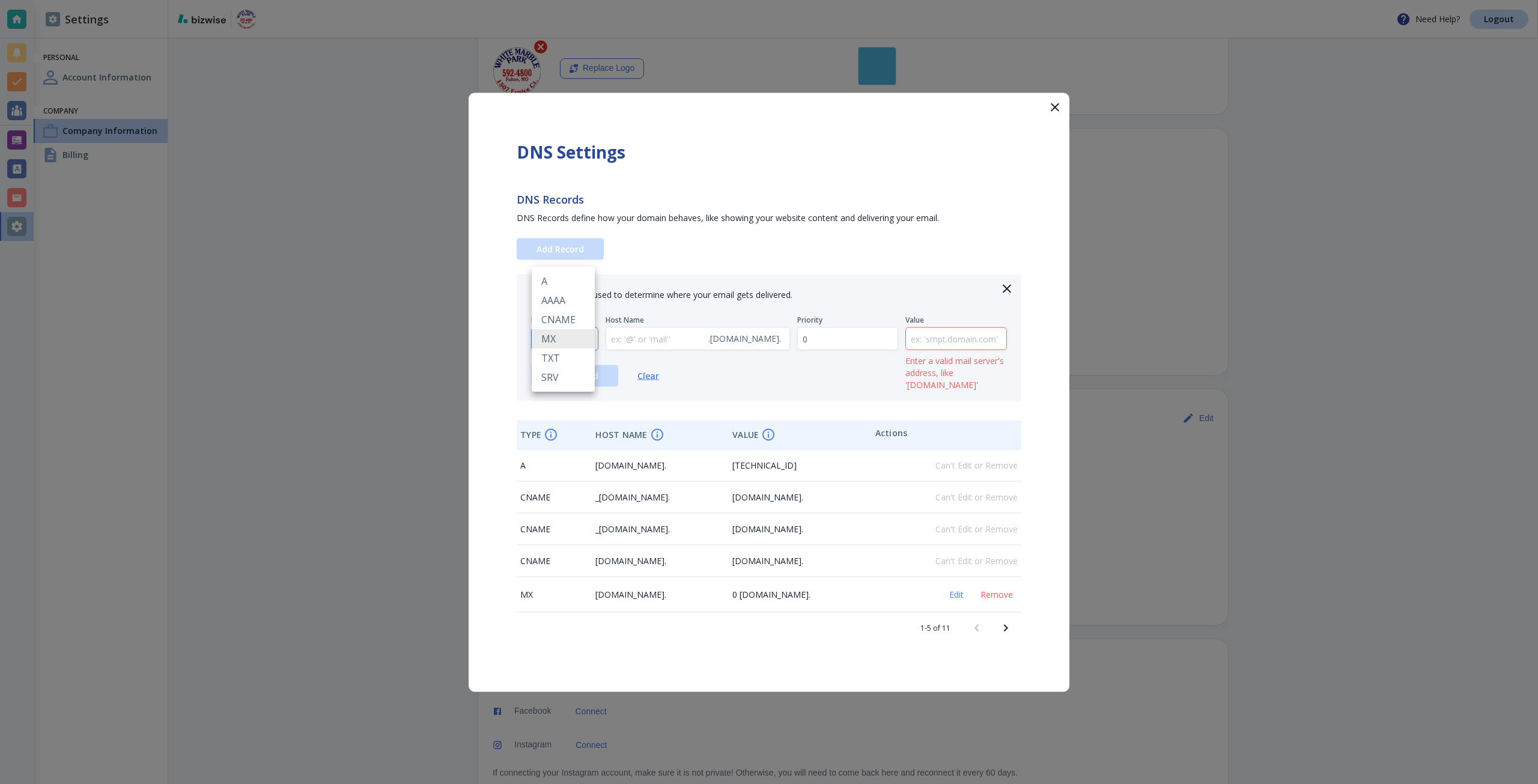
click at [571, 0] on body "Need Help? Logout Settings Personal Account Information Company Company Informa…" at bounding box center [769, 0] width 1538 height 0
click at [567, 358] on li "TXT" at bounding box center [563, 358] width 63 height 19
type input "TXT"
click at [972, 344] on input "text" at bounding box center [931, 338] width 152 height 22
paste input "google-site-verification=OFPZfH6UJvC_8ImOreYolVRZZ6eWv6A6eSHbppjZysY"
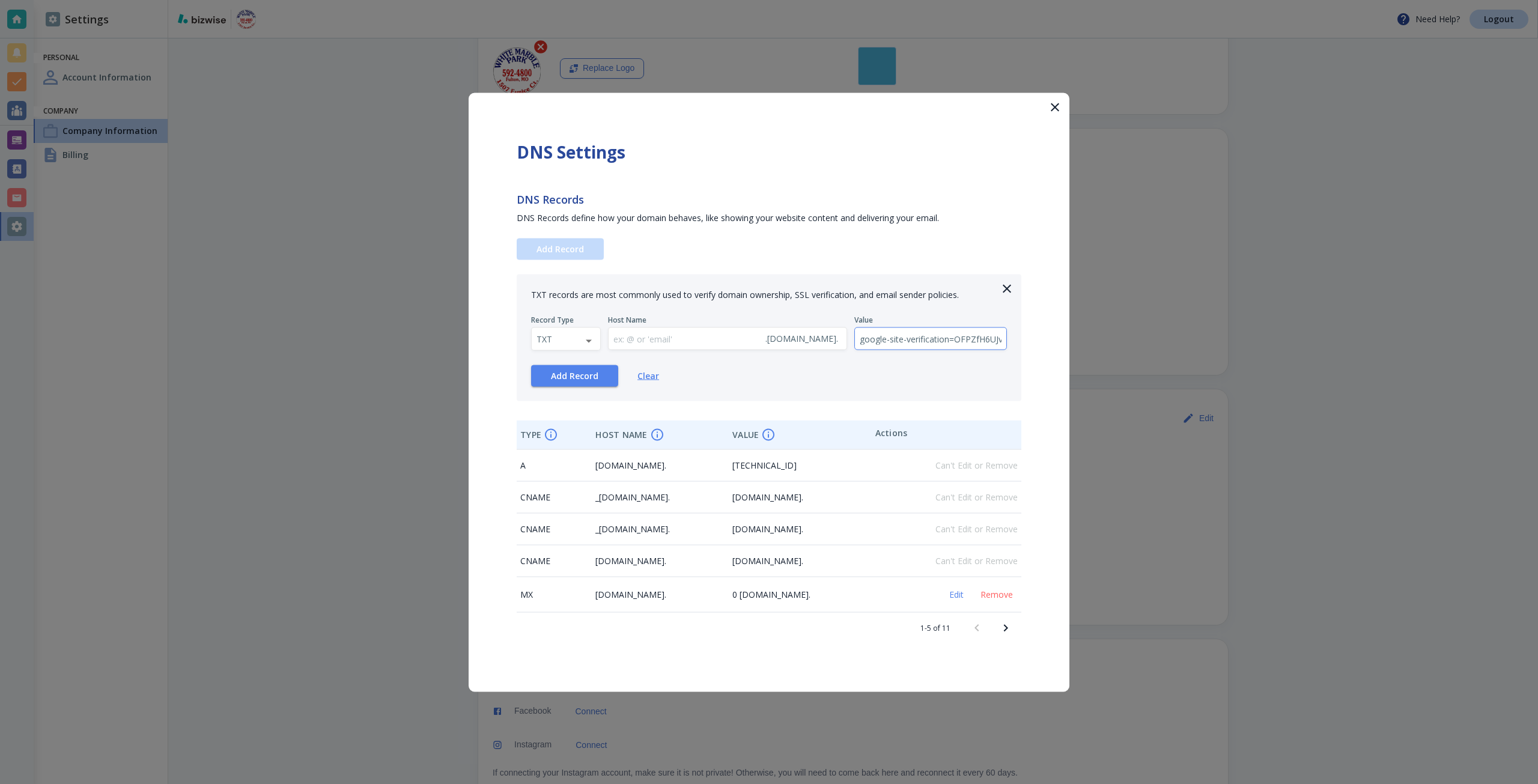
scroll to position [0, 165]
type input "google-site-verification=OFPZfH6UJvC_8ImOreYolVRZZ6eWv6A6eSHbppjZysY"
click at [1006, 626] on icon "Next page" at bounding box center [1006, 627] width 4 height 7
click at [576, 382] on button "Add Record" at bounding box center [575, 375] width 87 height 22
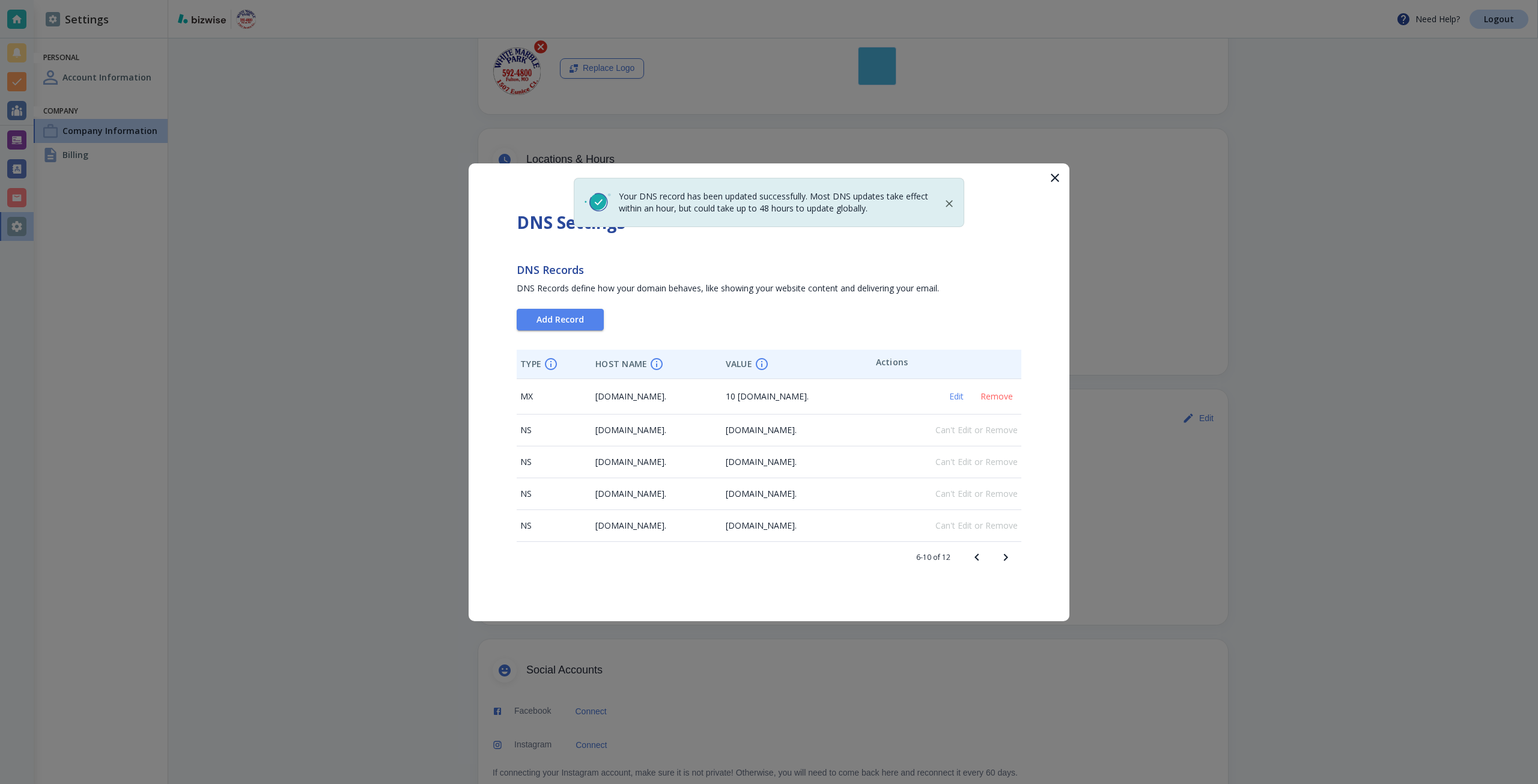
click at [1123, 258] on div at bounding box center [769, 392] width 1538 height 784
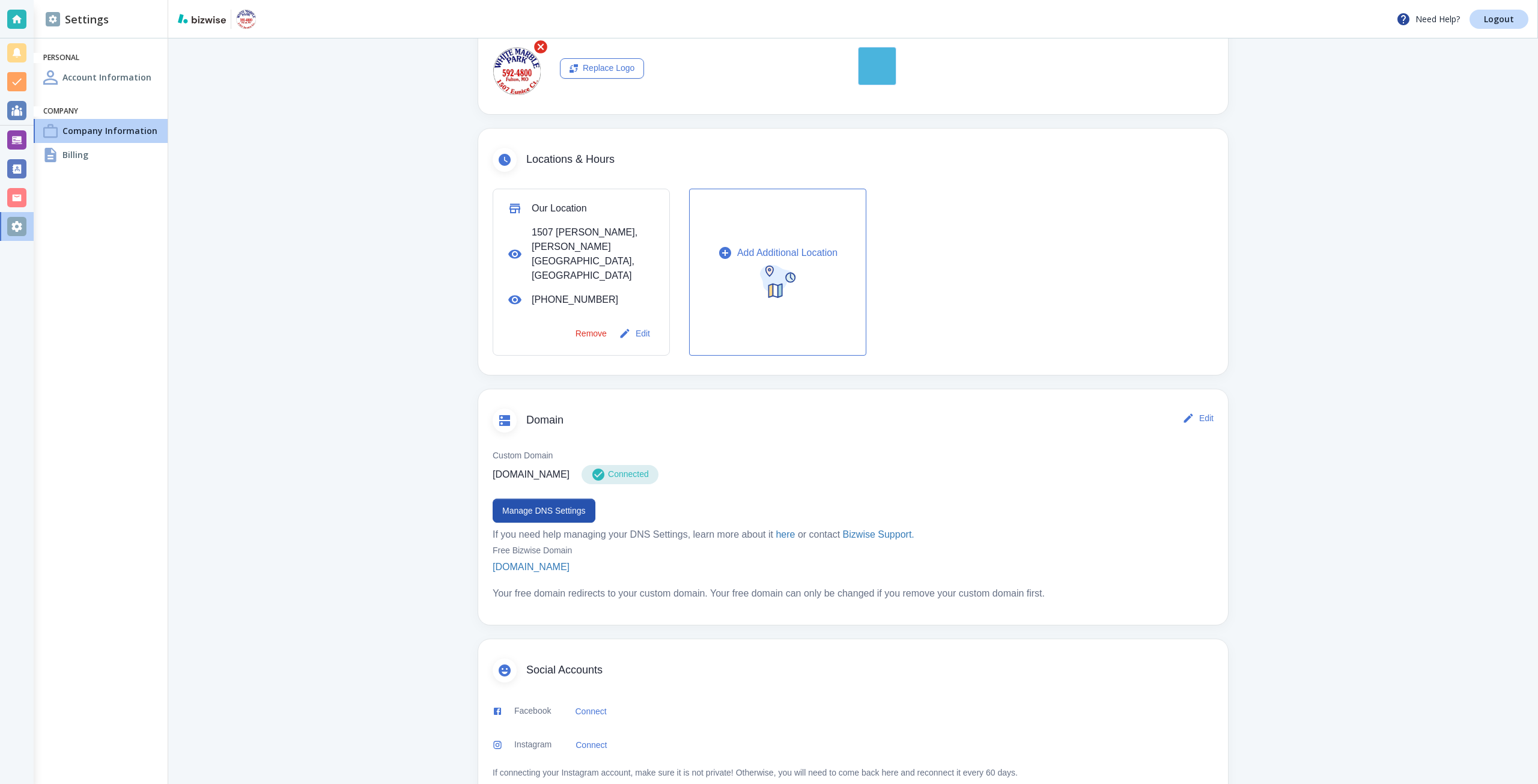
drag, startPoint x: 1123, startPoint y: 258, endPoint x: 23, endPoint y: 137, distance: 1106.6
click at [23, 137] on div at bounding box center [16, 140] width 19 height 19
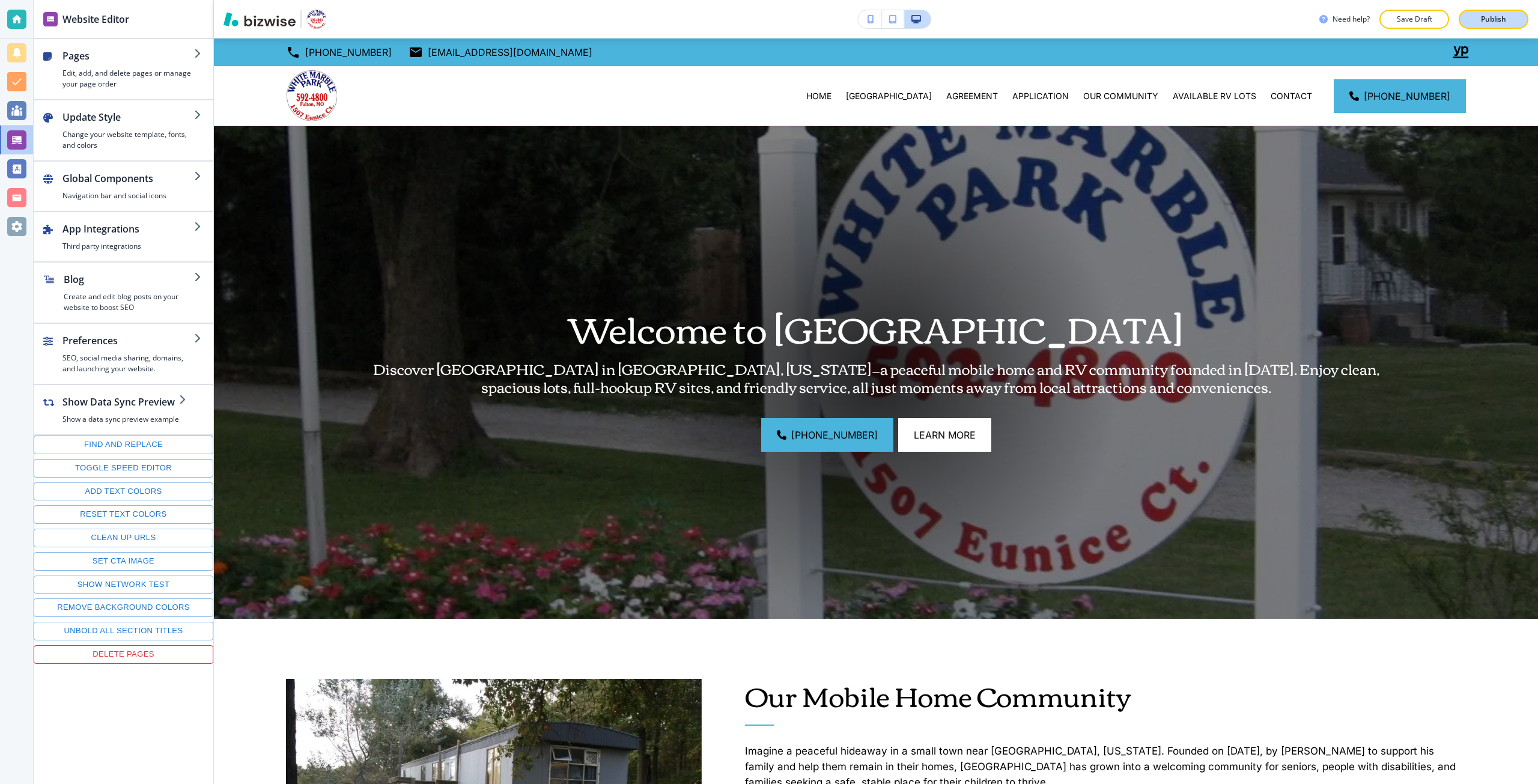
click at [1508, 10] on button "Publish" at bounding box center [1494, 19] width 70 height 19
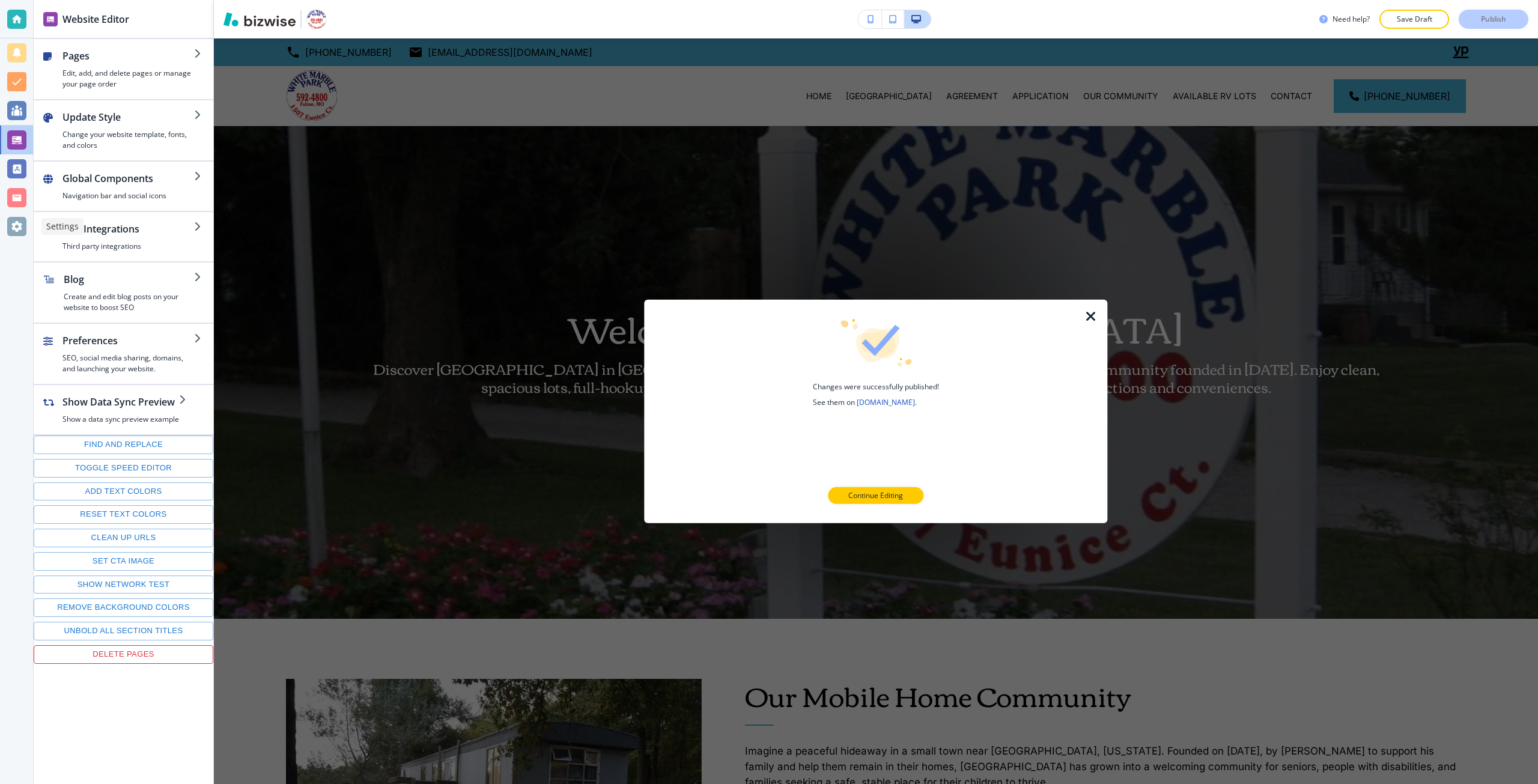
click at [20, 234] on div at bounding box center [16, 227] width 19 height 19
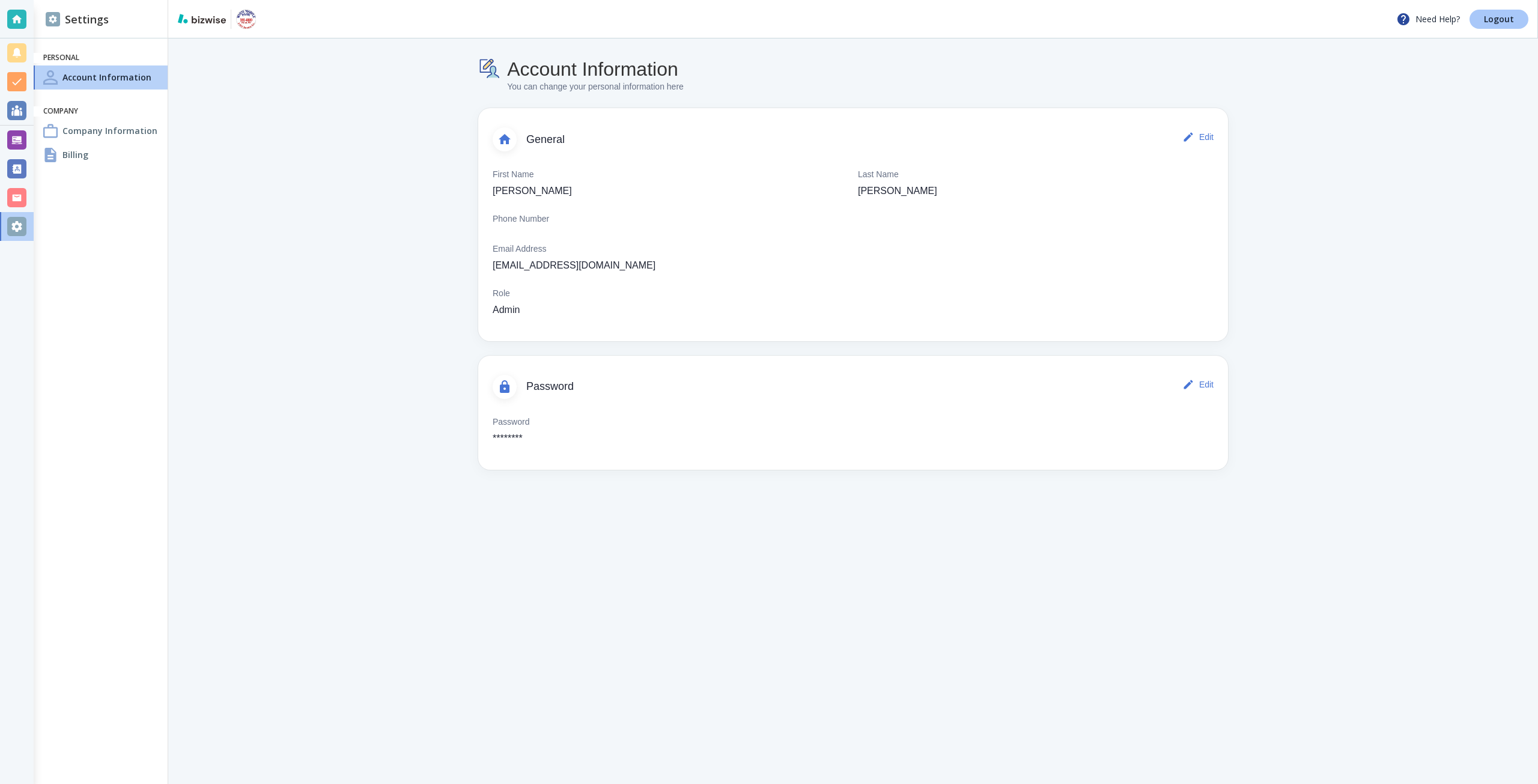
click at [1489, 22] on p "Logout" at bounding box center [1499, 19] width 30 height 9
